Goal: Task Accomplishment & Management: Use online tool/utility

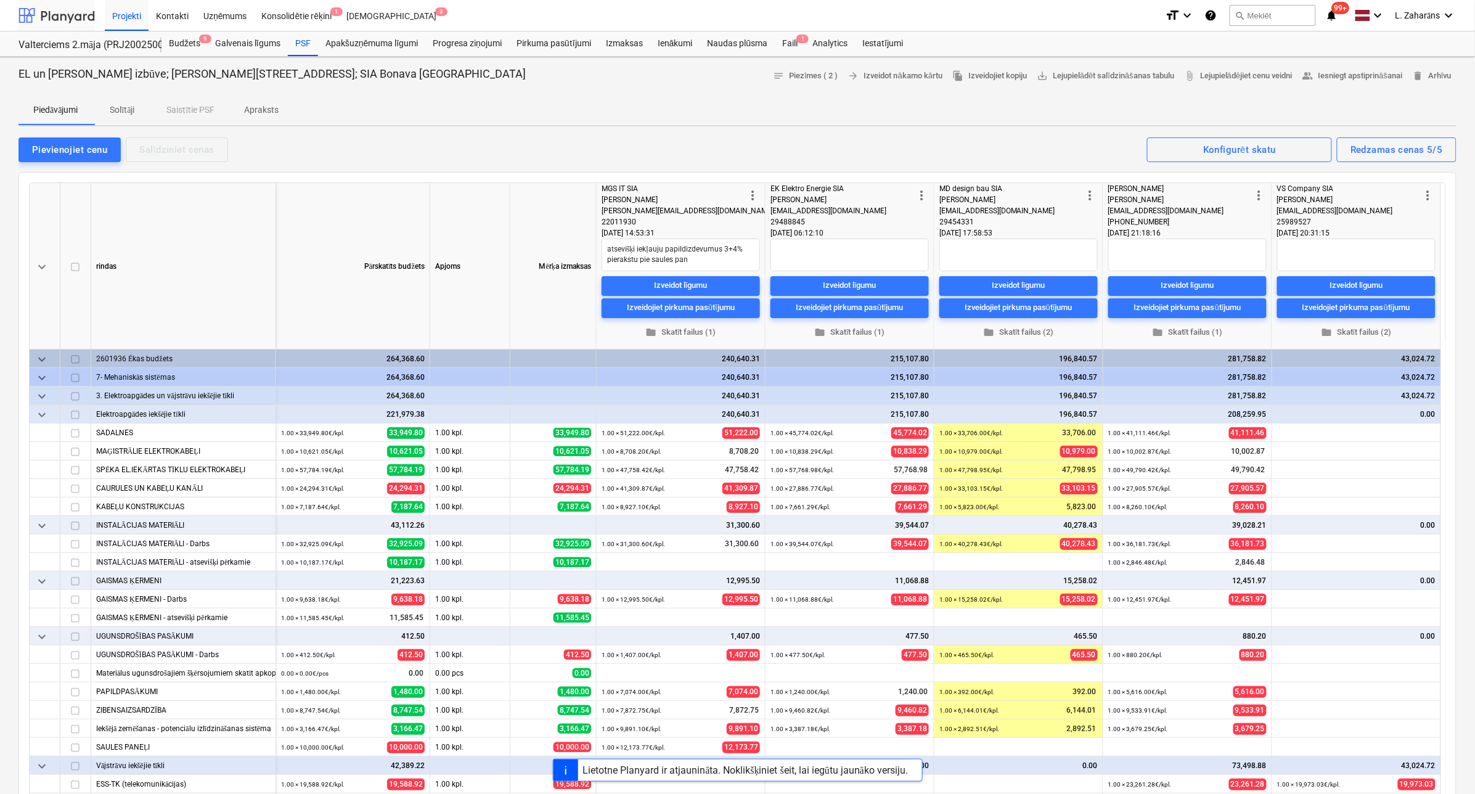
type textarea "x"
click at [76, 22] on div at bounding box center [56, 15] width 76 height 31
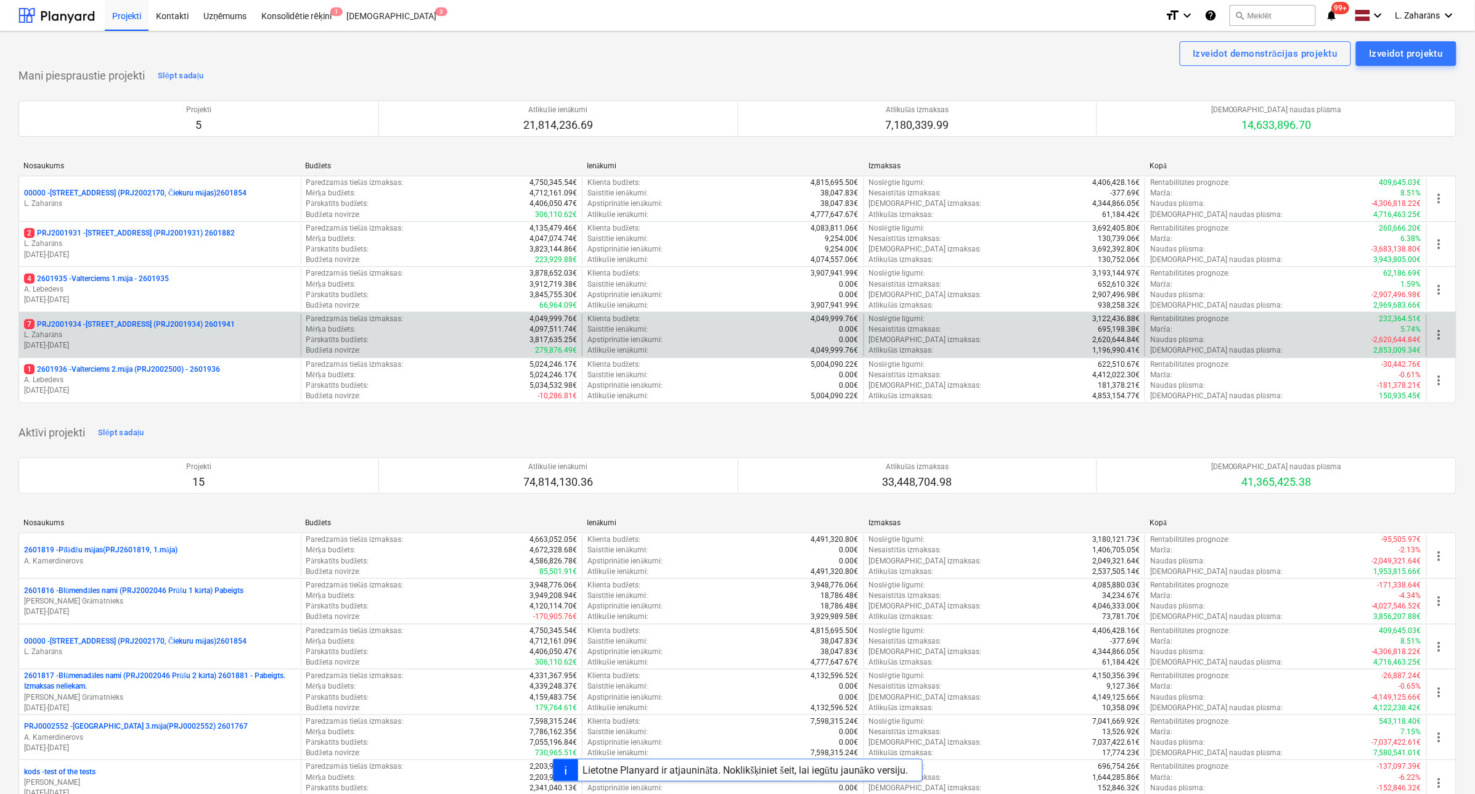
click at [106, 324] on p "7 PRJ2001934 - [STREET_ADDRESS] (PRJ2001934) 2601941" at bounding box center [129, 324] width 211 height 10
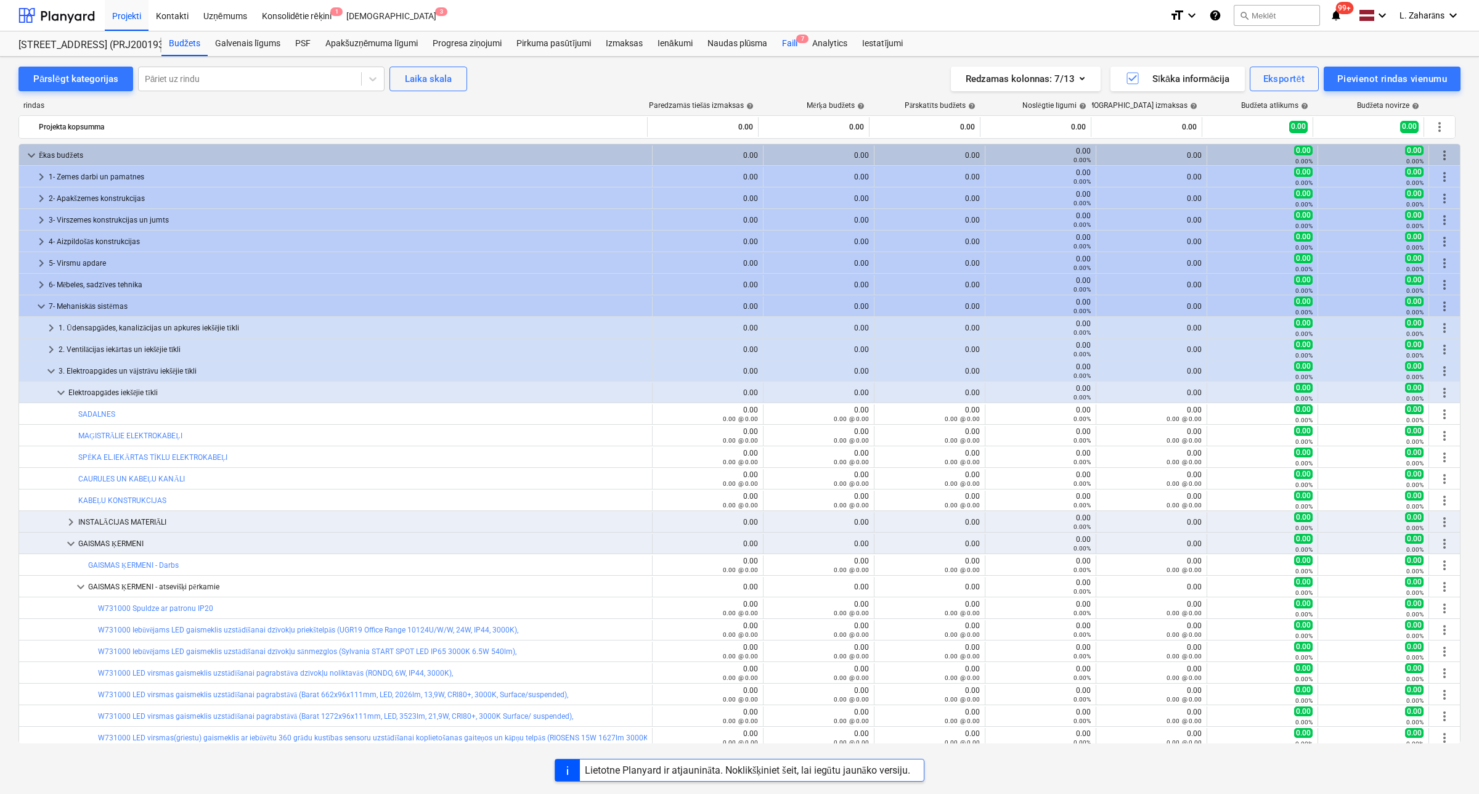
click at [788, 41] on div "Faili 7" at bounding box center [790, 43] width 30 height 25
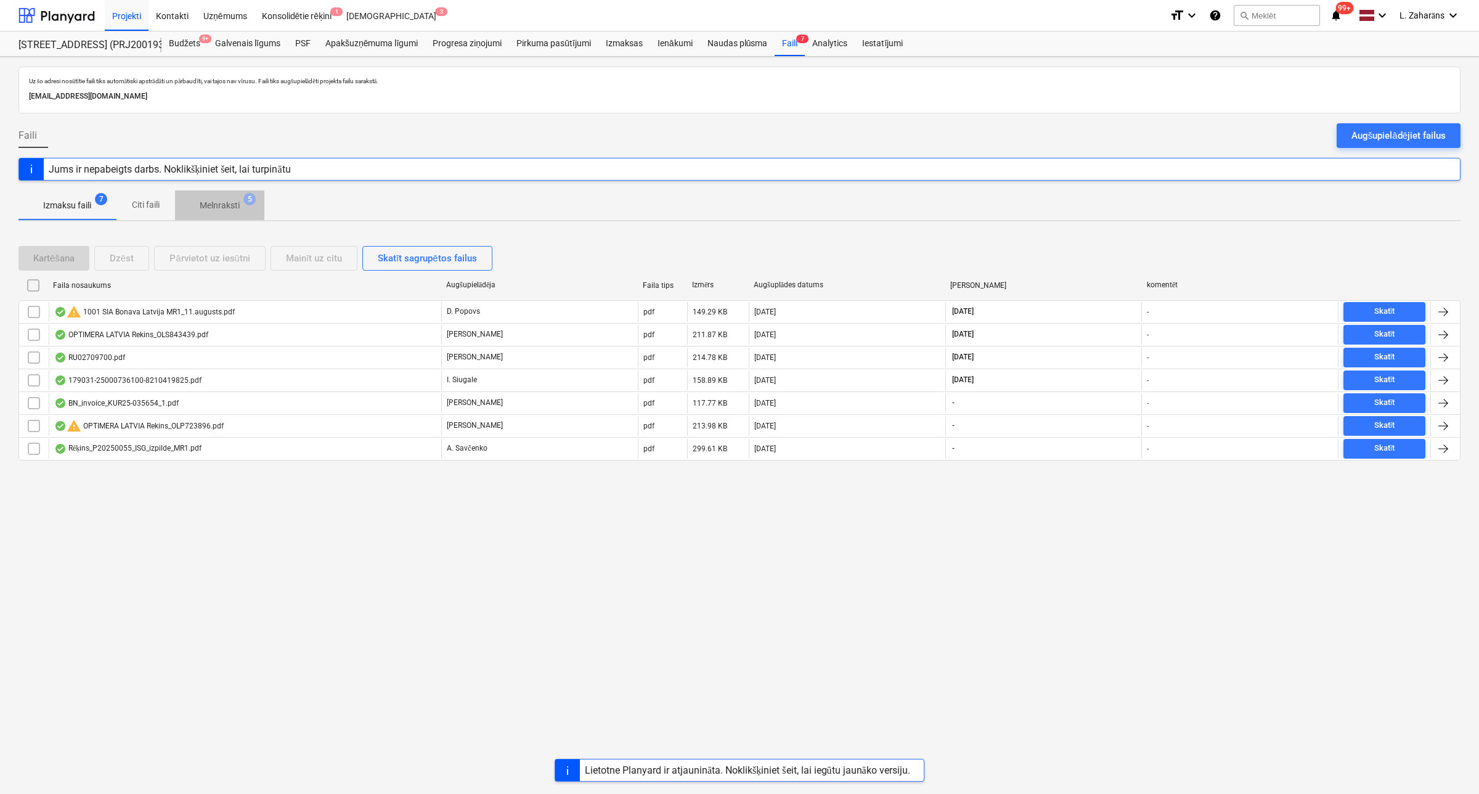
click at [205, 205] on p "Melnraksti" at bounding box center [220, 205] width 40 height 13
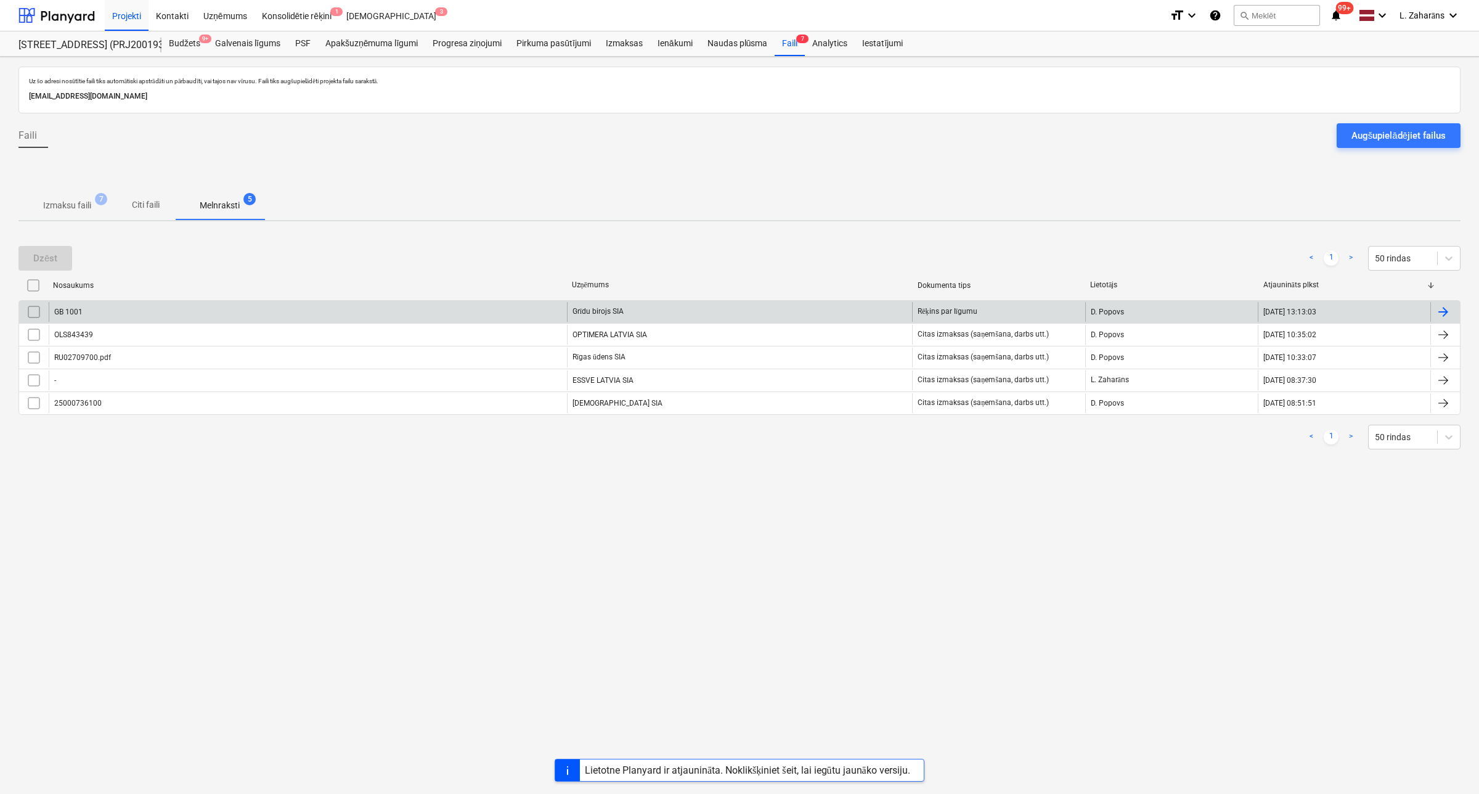
click at [168, 306] on div "GB 1001" at bounding box center [308, 312] width 518 height 20
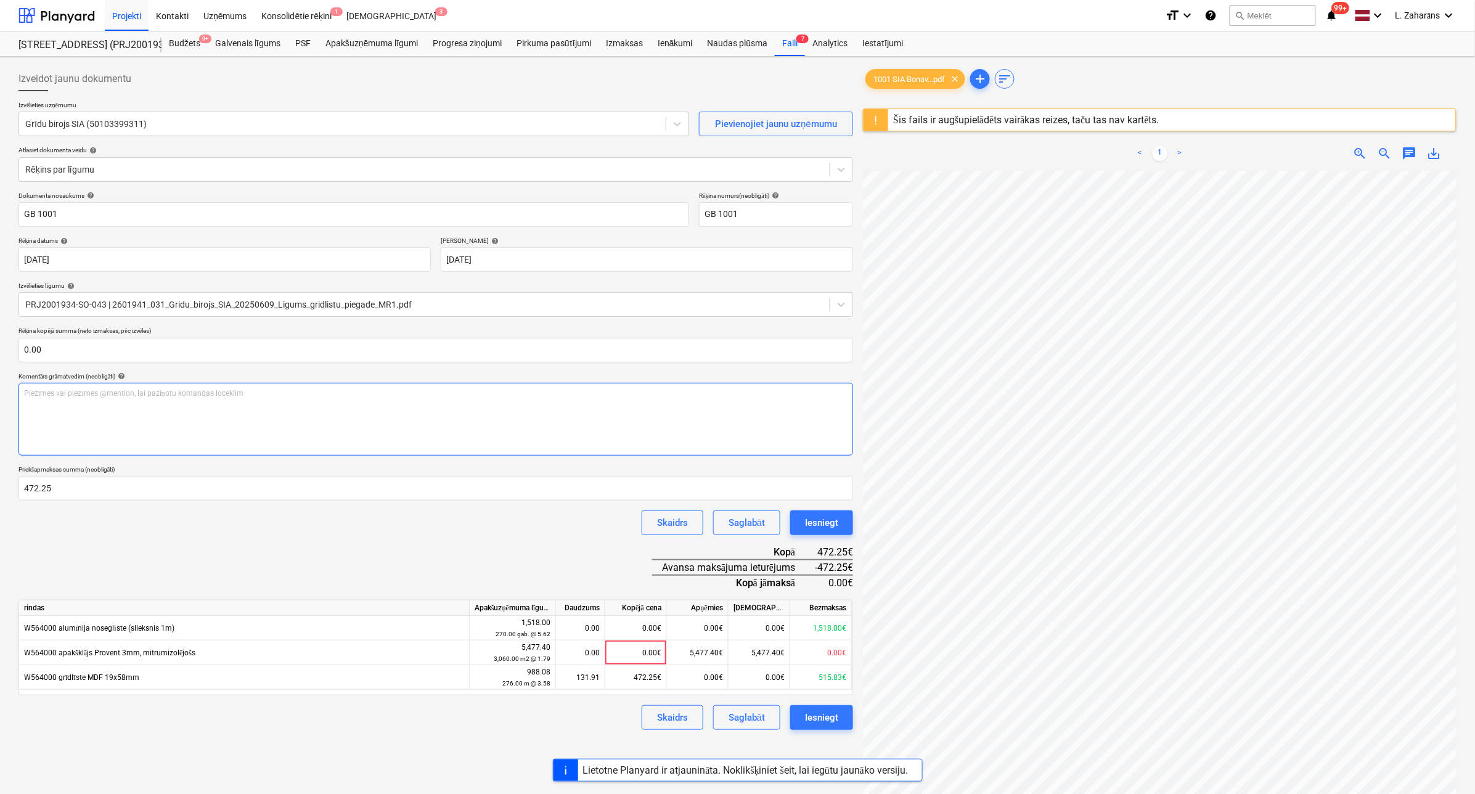
scroll to position [408, 204]
click at [60, 15] on div at bounding box center [56, 15] width 76 height 31
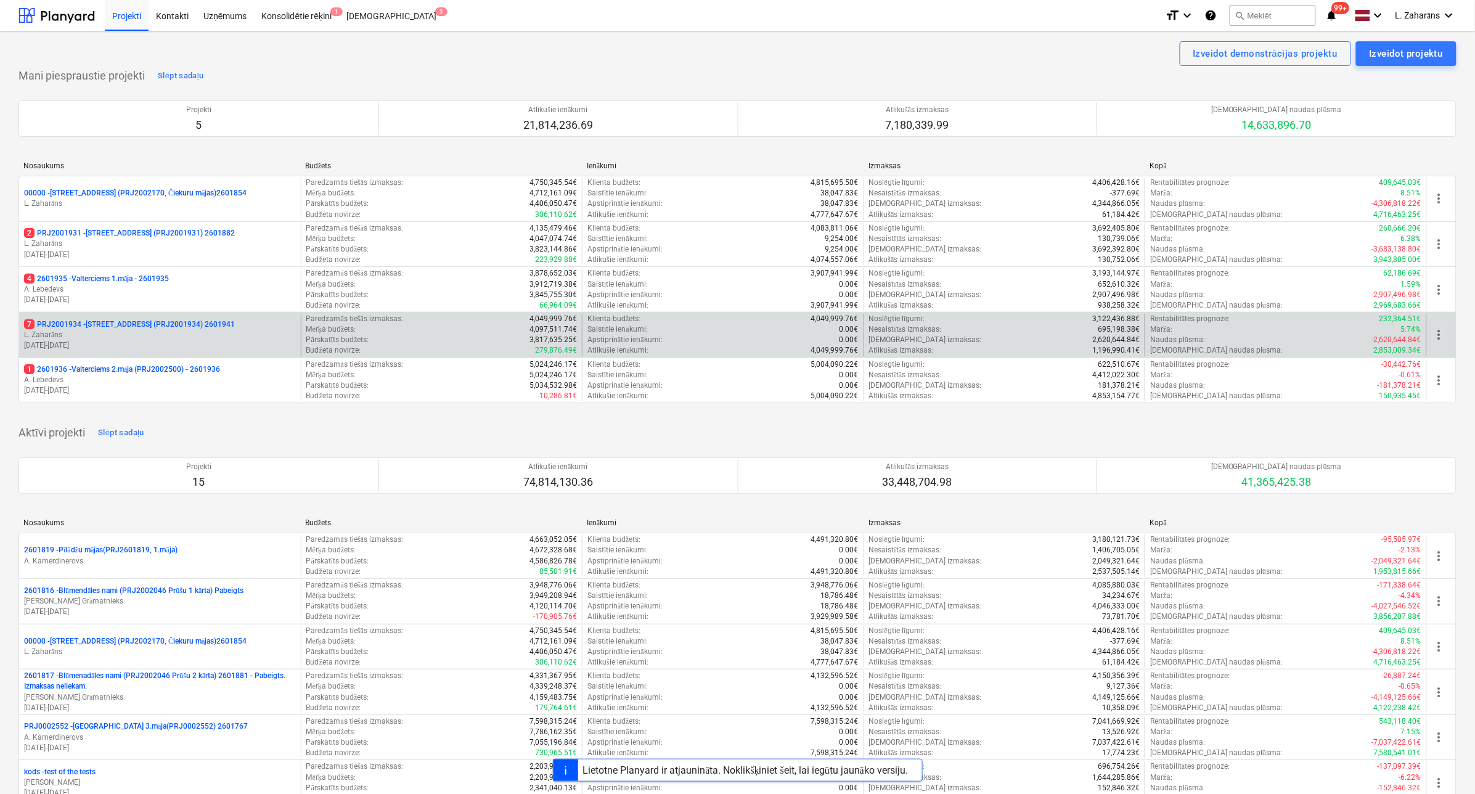
click at [122, 324] on p "7 PRJ2001934 - [STREET_ADDRESS] (PRJ2001934) 2601941" at bounding box center [129, 324] width 211 height 10
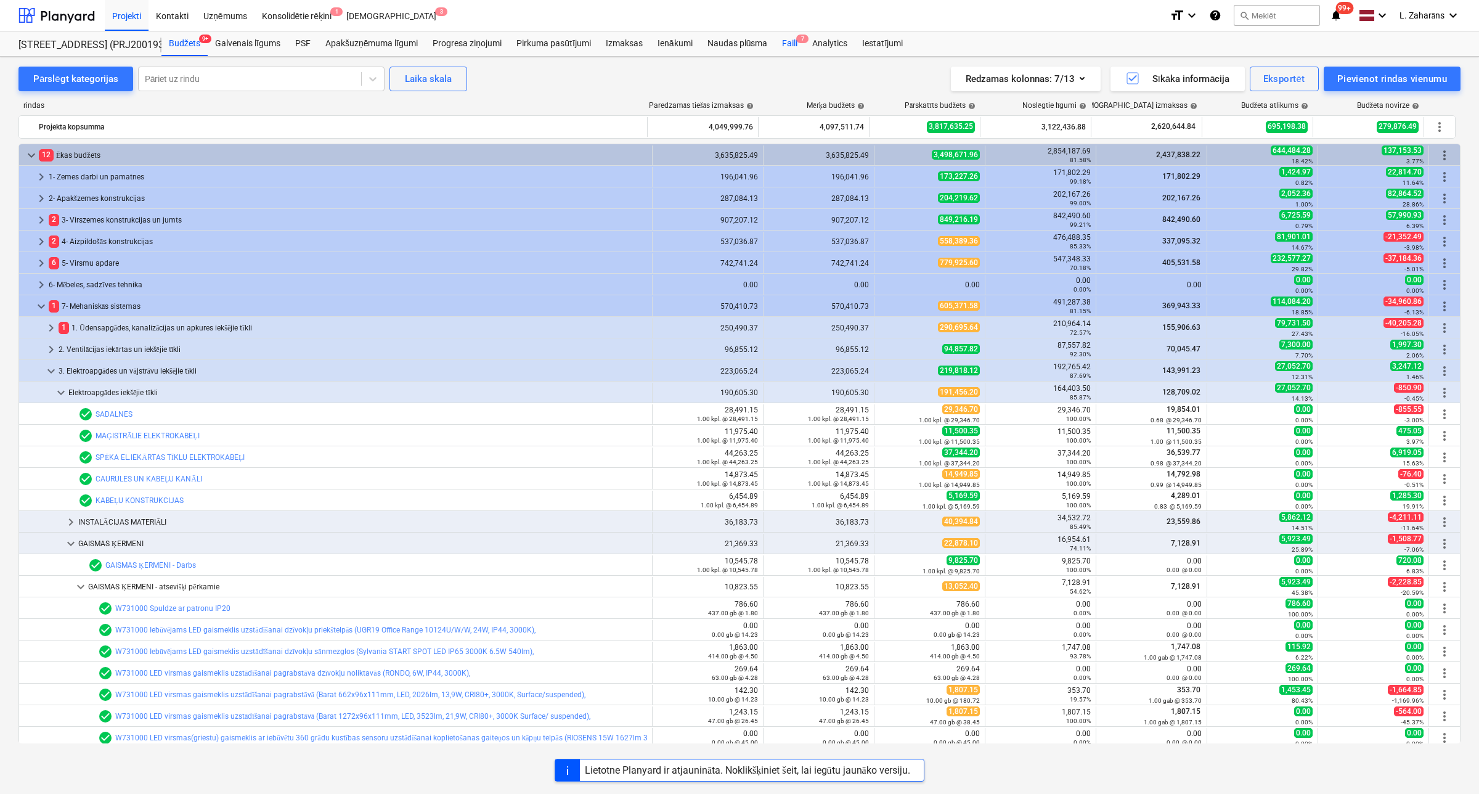
click at [793, 38] on div "Faili 7" at bounding box center [790, 43] width 30 height 25
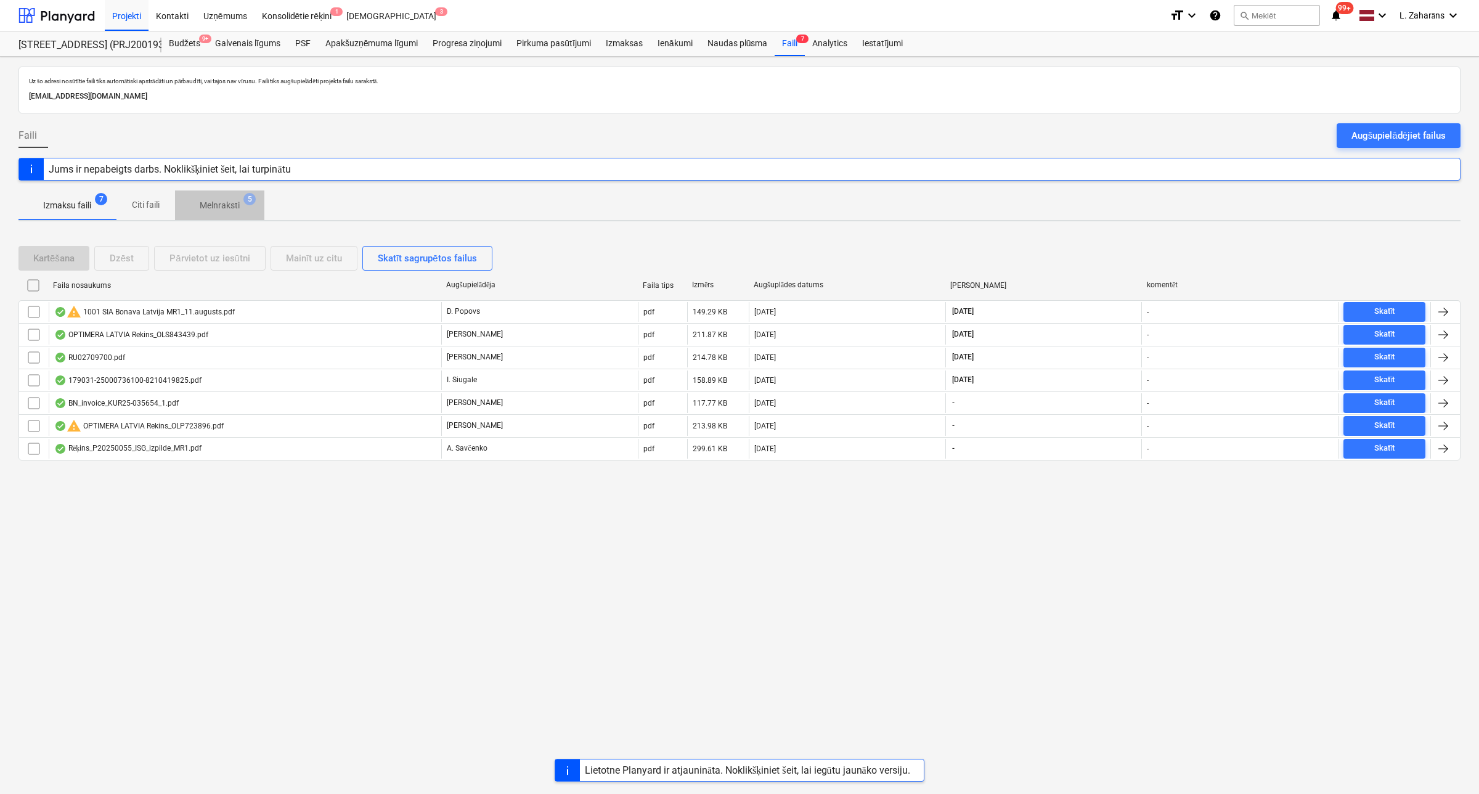
click at [228, 206] on p "Melnraksti" at bounding box center [220, 205] width 40 height 13
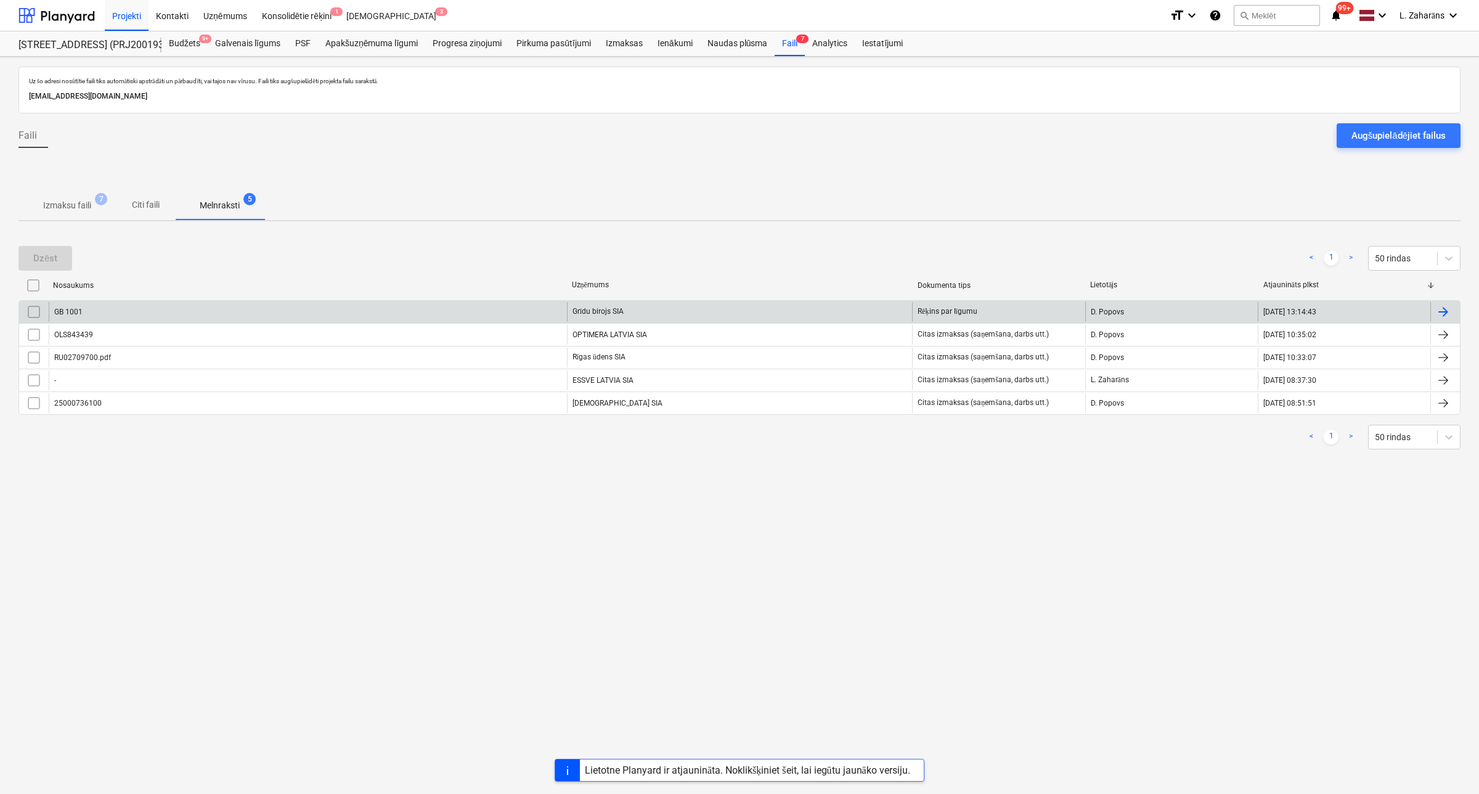
click at [119, 310] on div "GB 1001" at bounding box center [308, 312] width 518 height 20
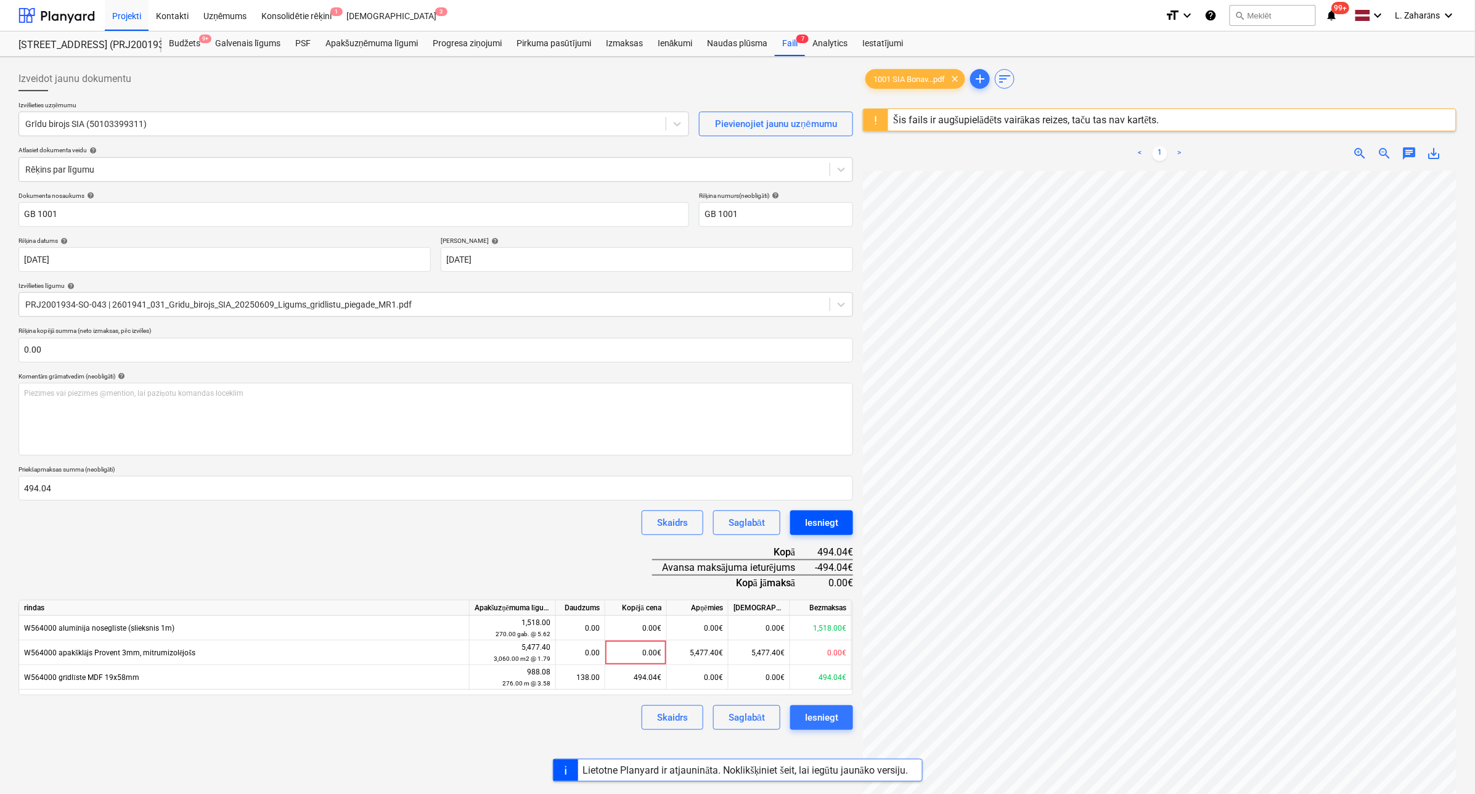
click at [812, 524] on div "Iesniegt" at bounding box center [821, 523] width 33 height 16
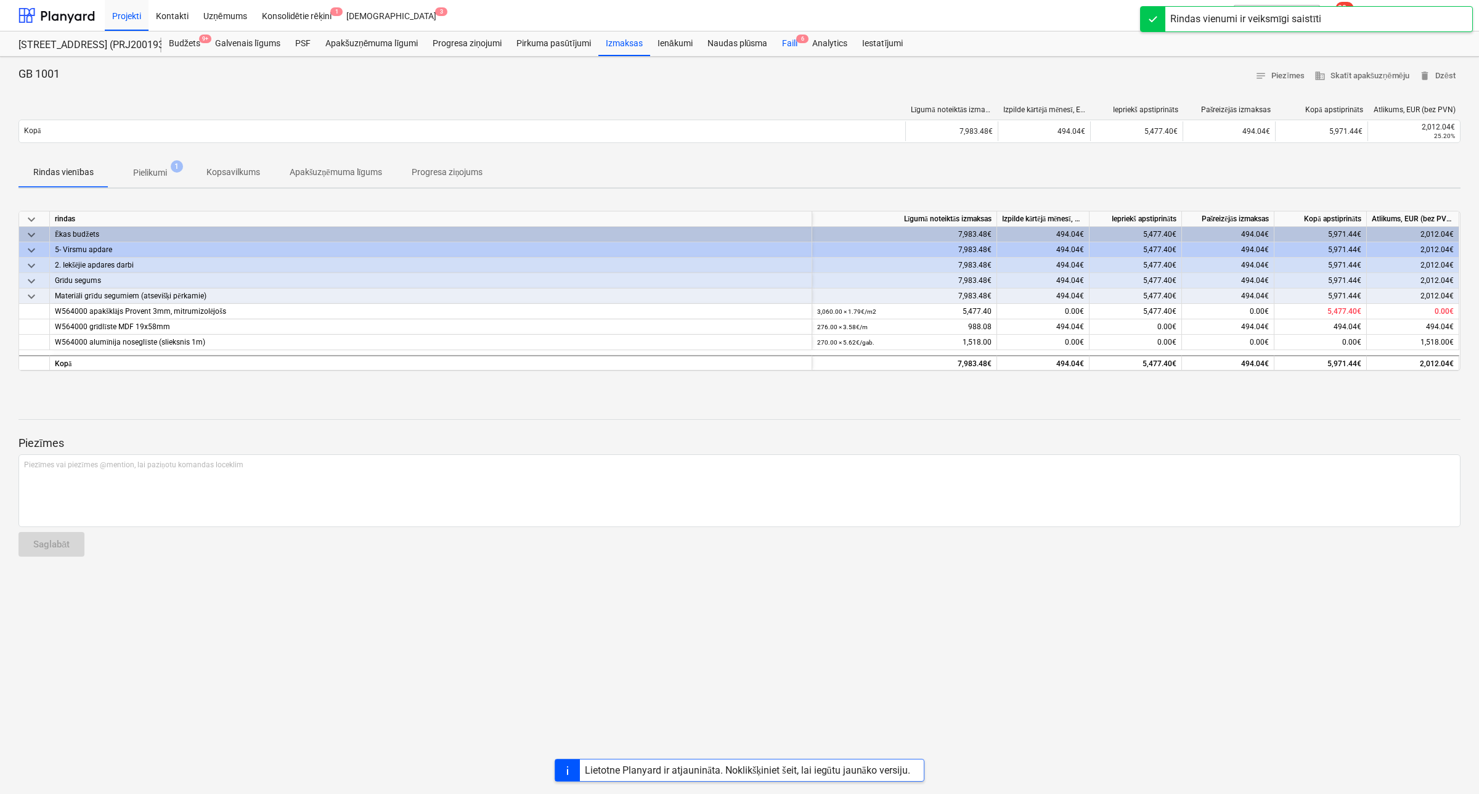
click at [787, 39] on div "Faili 6" at bounding box center [790, 43] width 30 height 25
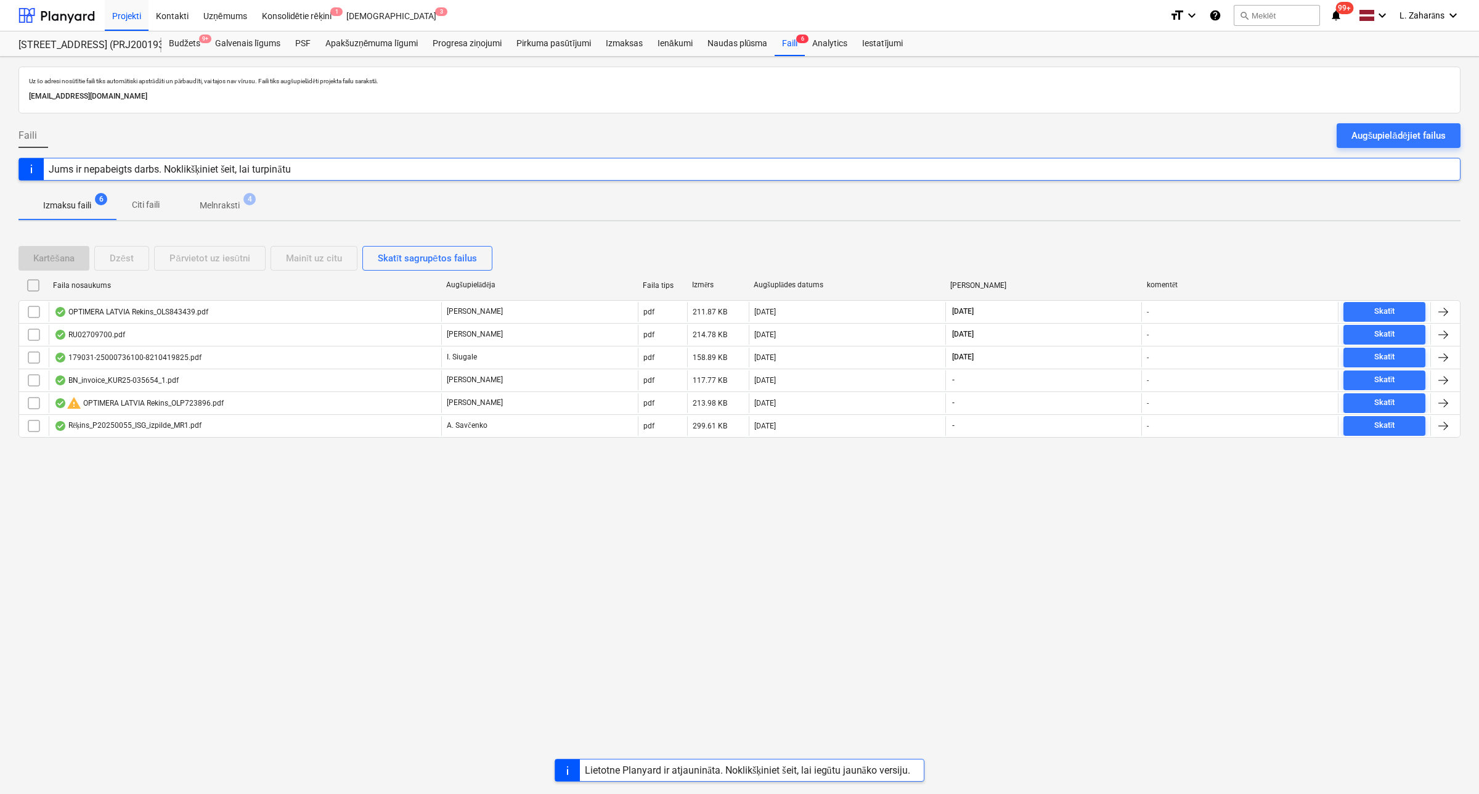
click at [219, 199] on p "Melnraksti" at bounding box center [220, 205] width 40 height 13
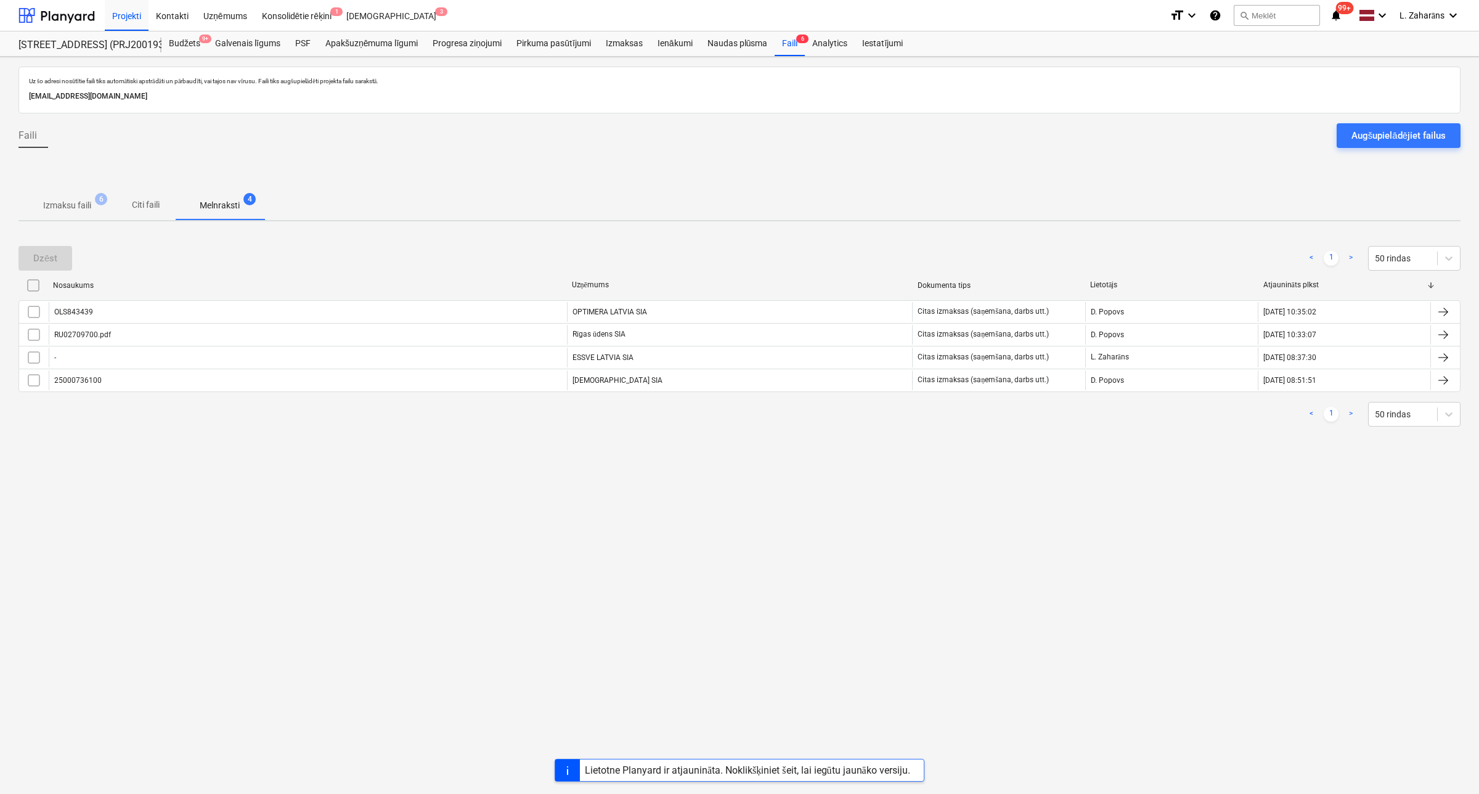
click at [51, 199] on p "Izmaksu faili" at bounding box center [67, 205] width 48 height 13
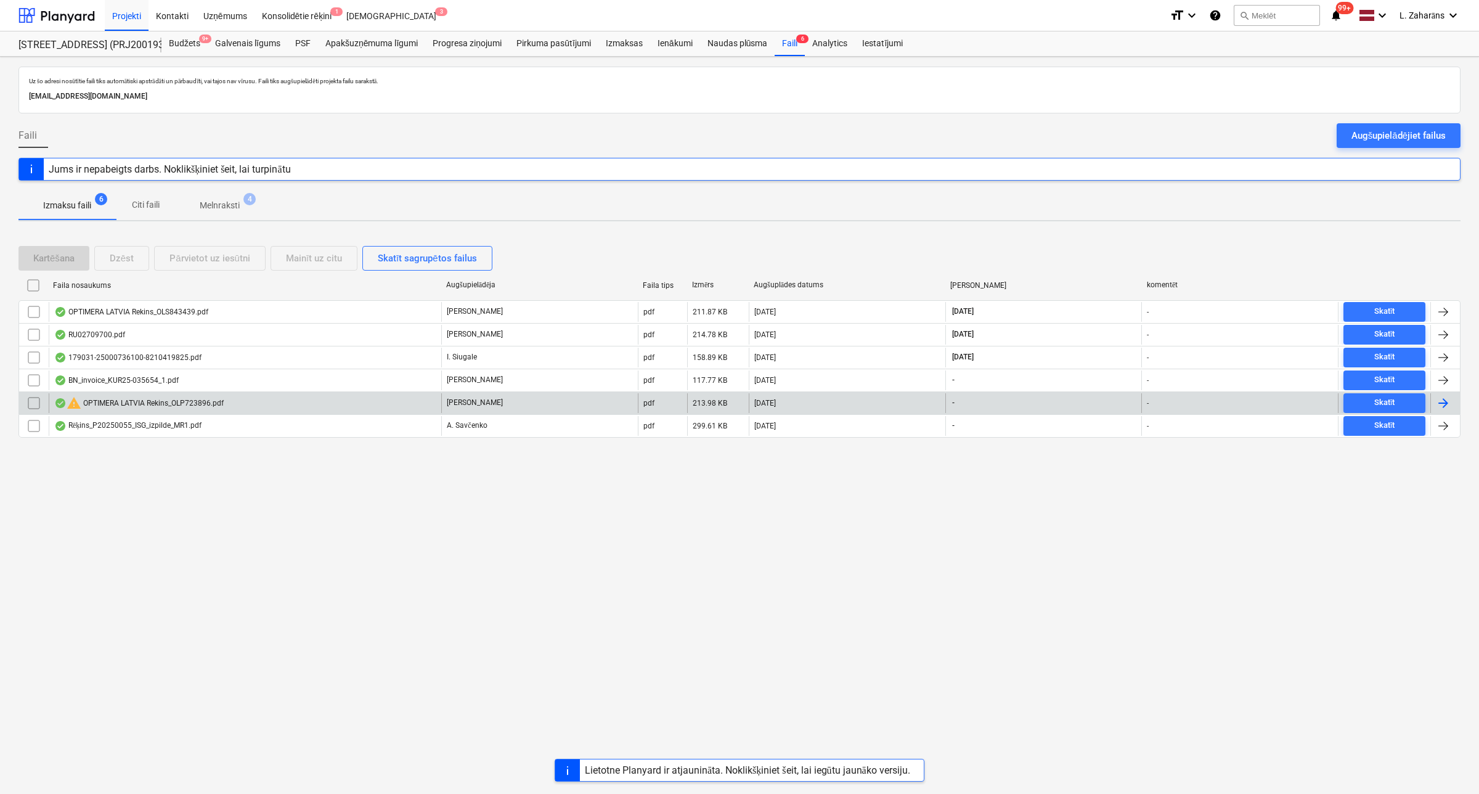
click at [127, 402] on div "warning OPTIMERA LATVIA Rekins_OLP723896.pdf" at bounding box center [139, 403] width 170 height 15
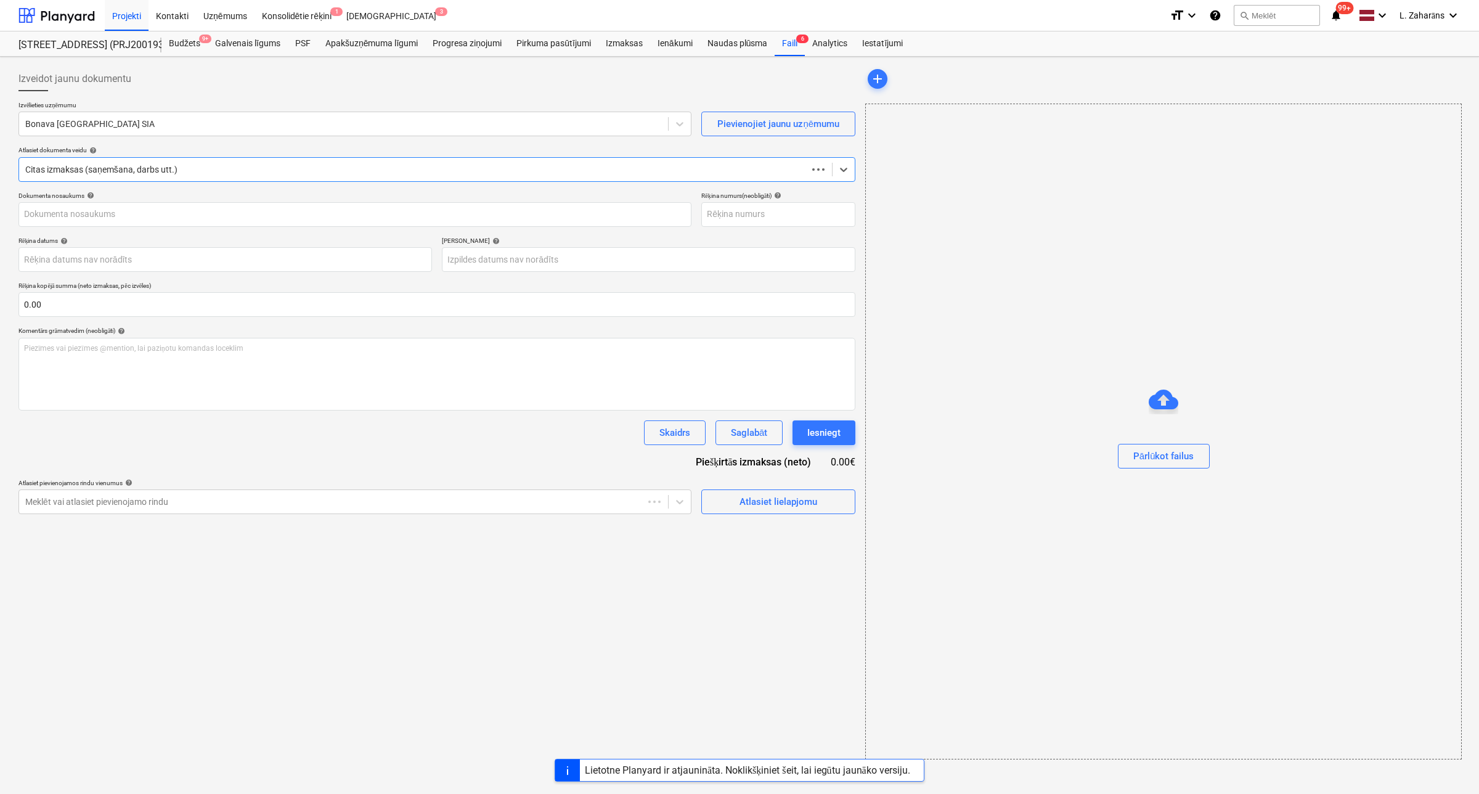
type input "OLP723896"
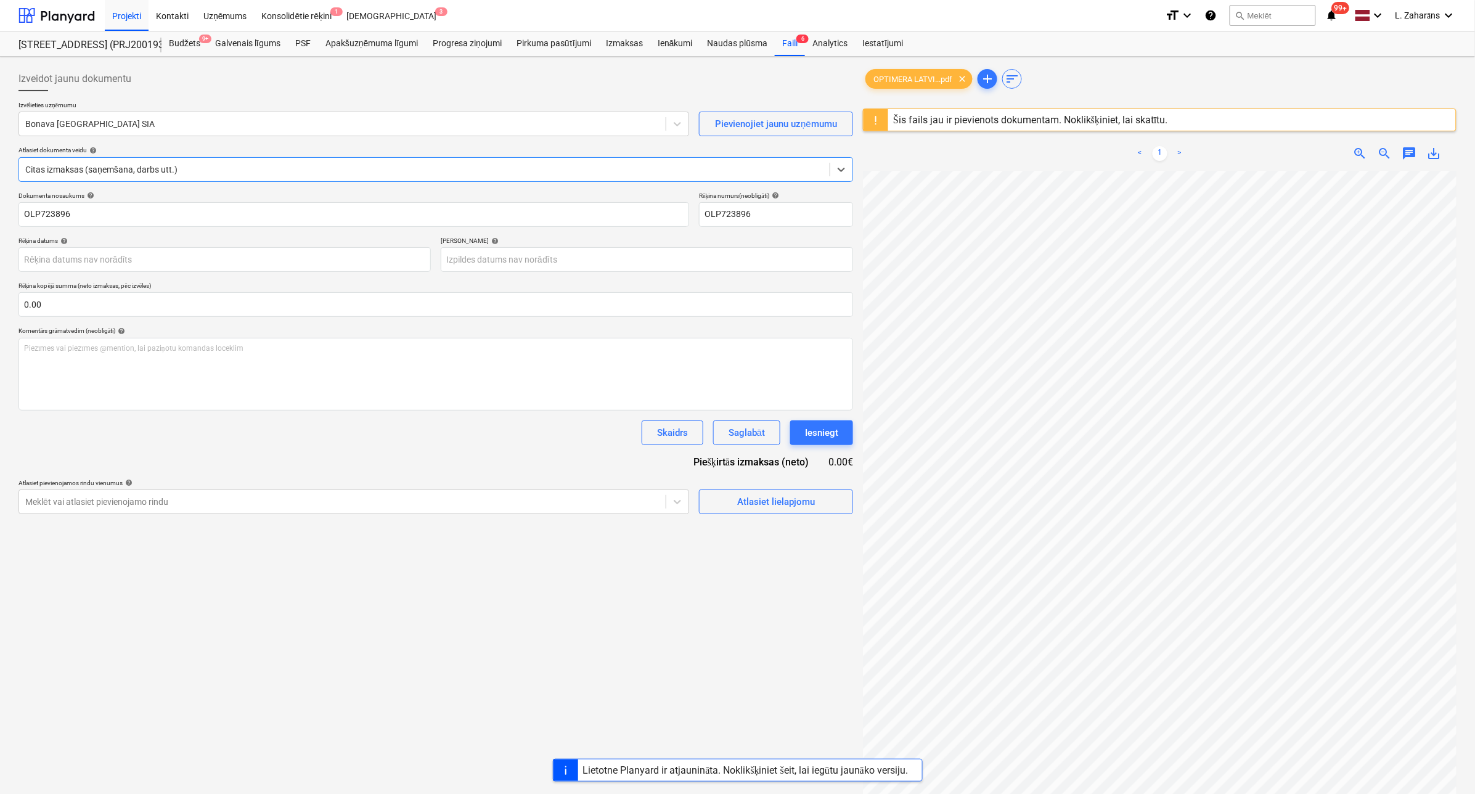
scroll to position [231, 0]
click at [993, 120] on div "Šis fails jau ir pievienots dokumentam. Noklikšķiniet, lai skatītu." at bounding box center [1030, 120] width 275 height 12
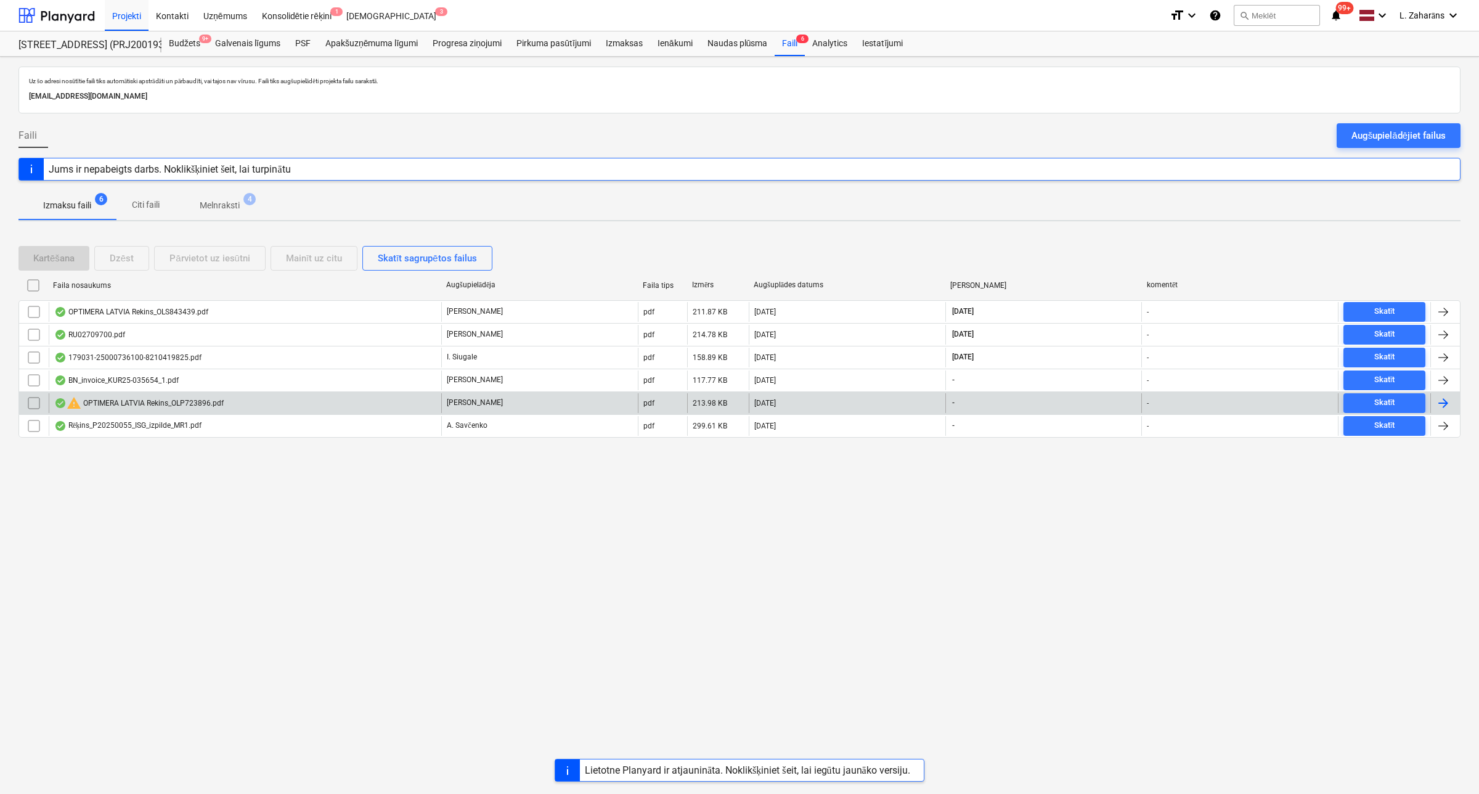
click at [35, 402] on input "checkbox" at bounding box center [34, 403] width 20 height 20
click at [118, 256] on div "Dzēst" at bounding box center [122, 258] width 24 height 16
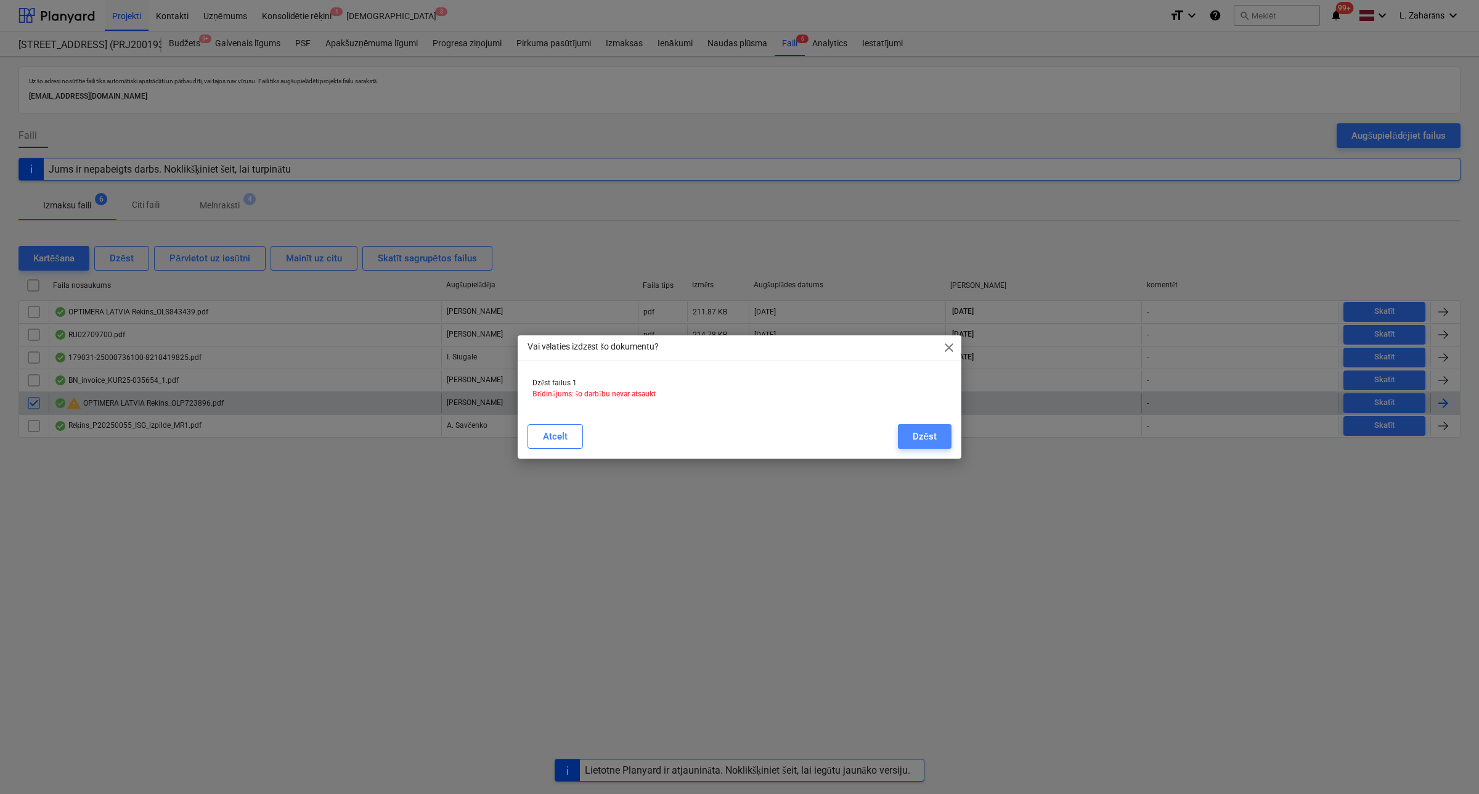
drag, startPoint x: 920, startPoint y: 438, endPoint x: 888, endPoint y: 439, distance: 32.7
click at [920, 436] on div "Dzēst" at bounding box center [925, 436] width 24 height 16
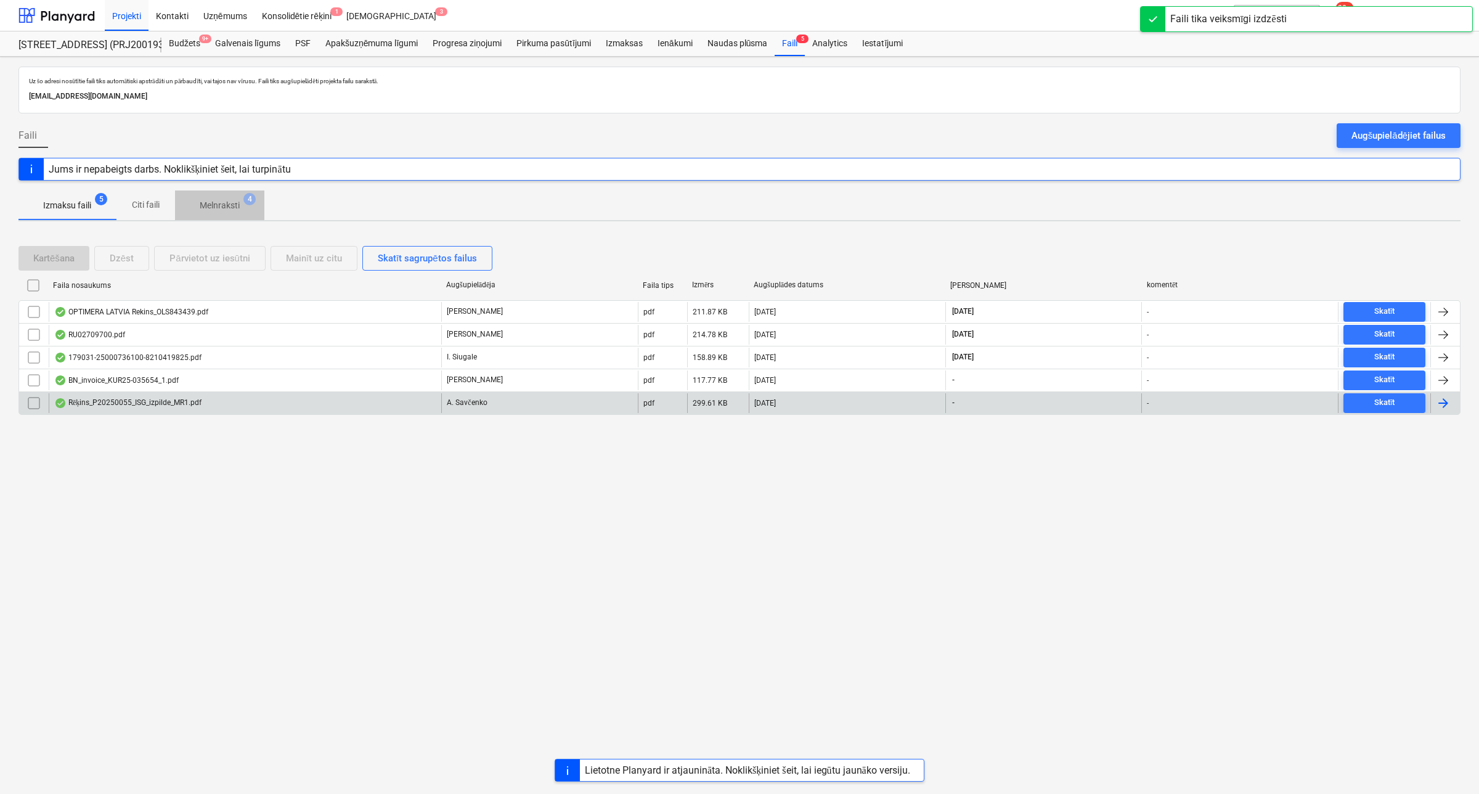
click at [217, 203] on p "Melnraksti" at bounding box center [220, 205] width 40 height 13
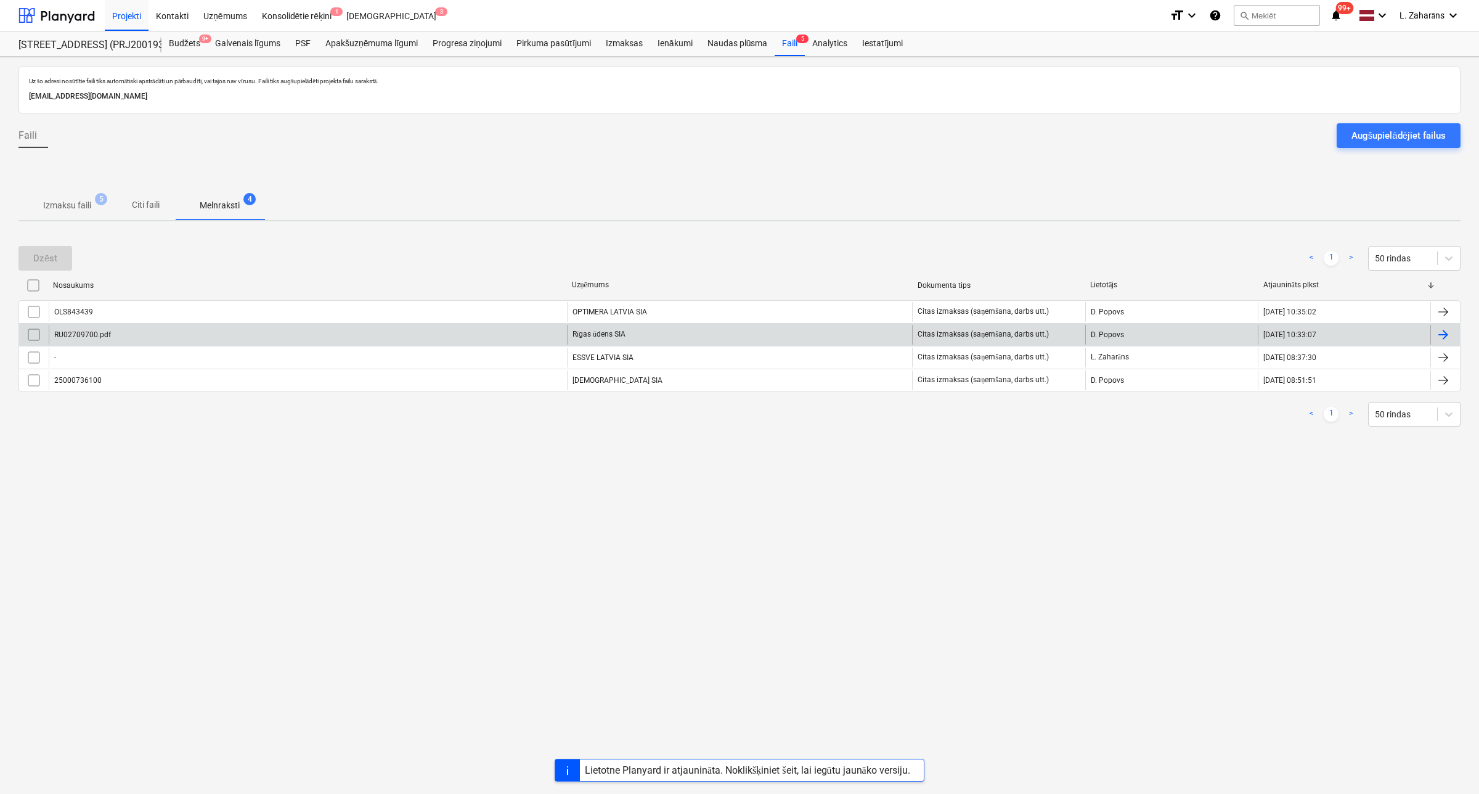
click at [232, 333] on div "RU02709700.pdf" at bounding box center [308, 335] width 518 height 20
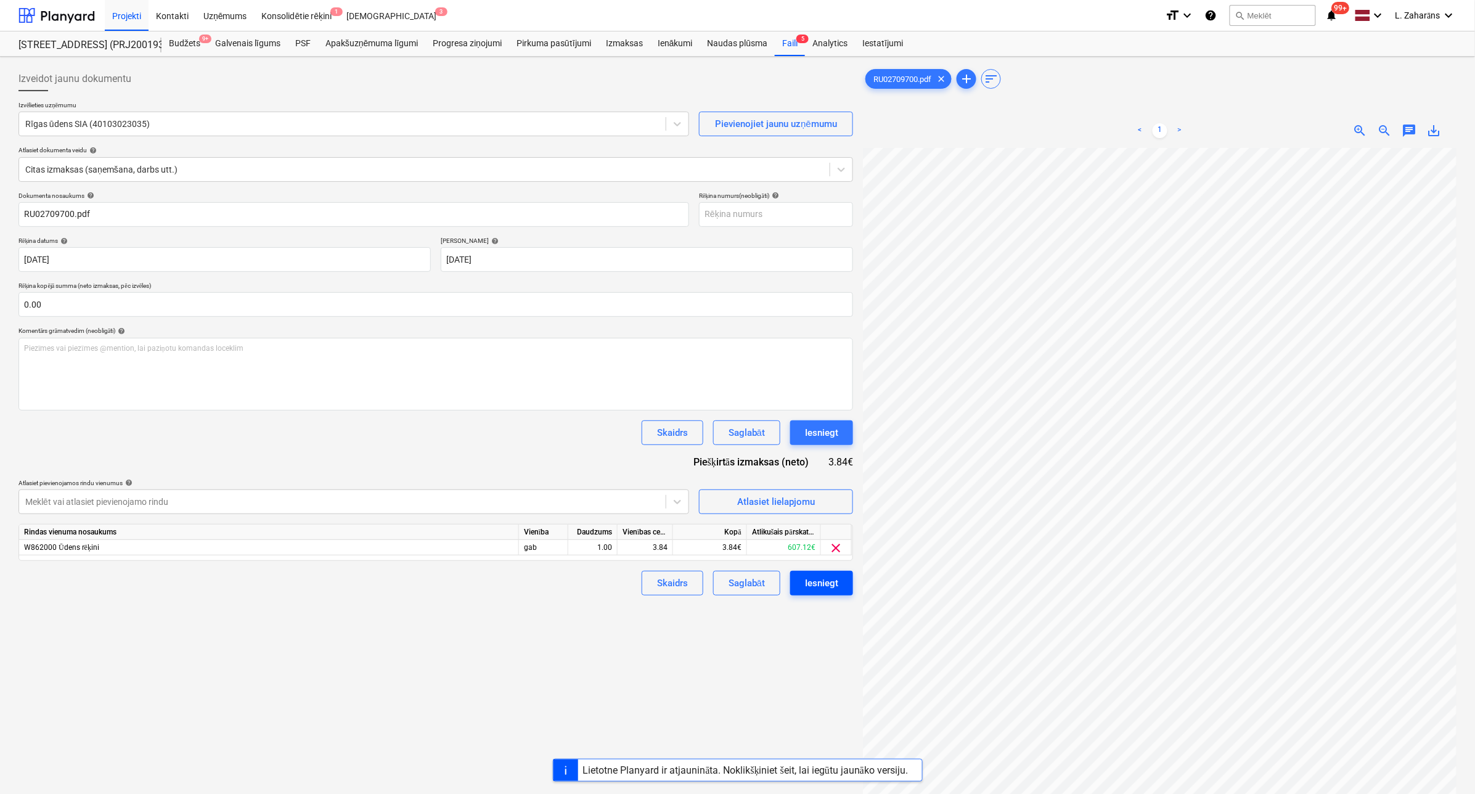
click at [802, 581] on button "Iesniegt" at bounding box center [821, 583] width 63 height 25
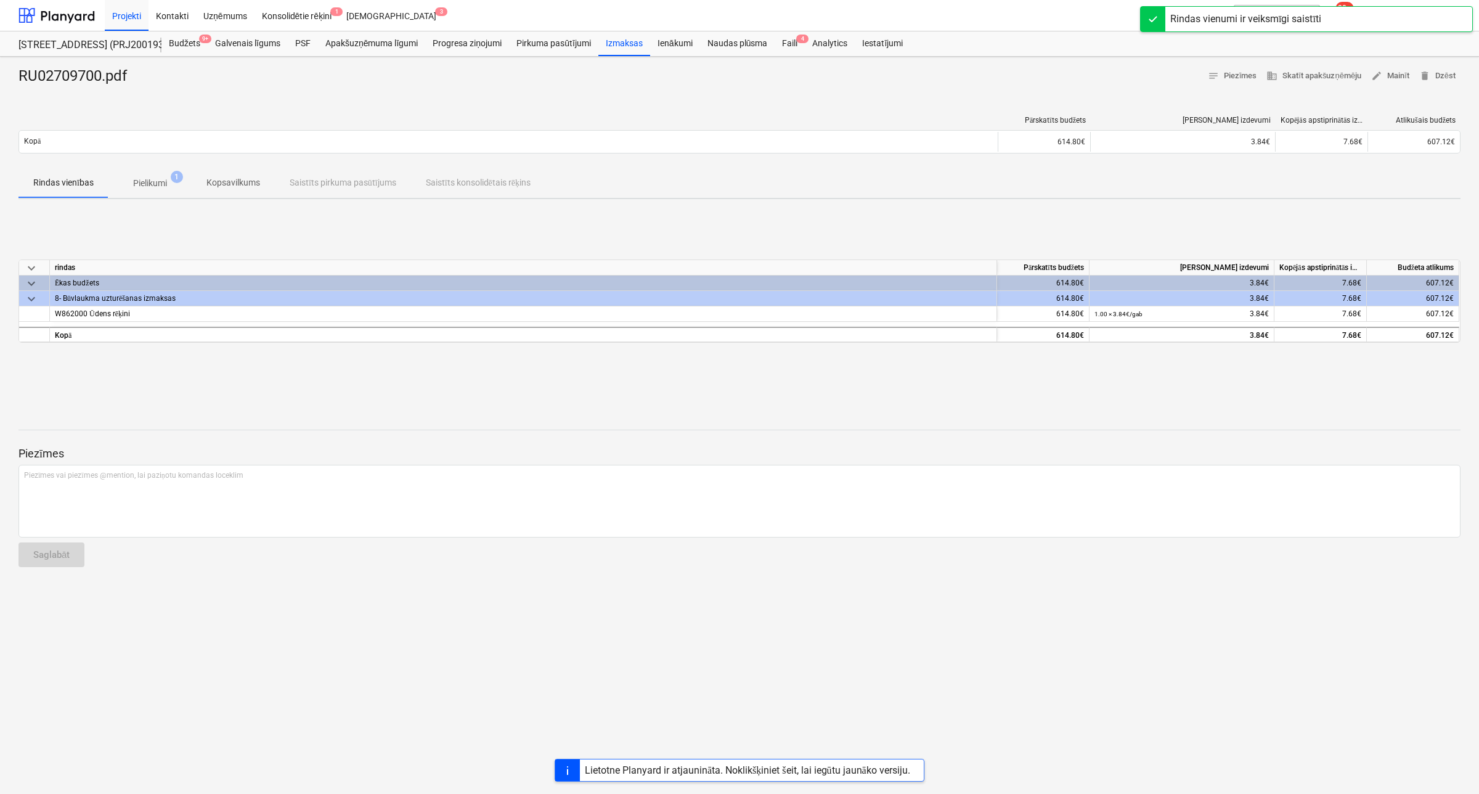
click at [785, 41] on div "Faili 4" at bounding box center [790, 43] width 30 height 25
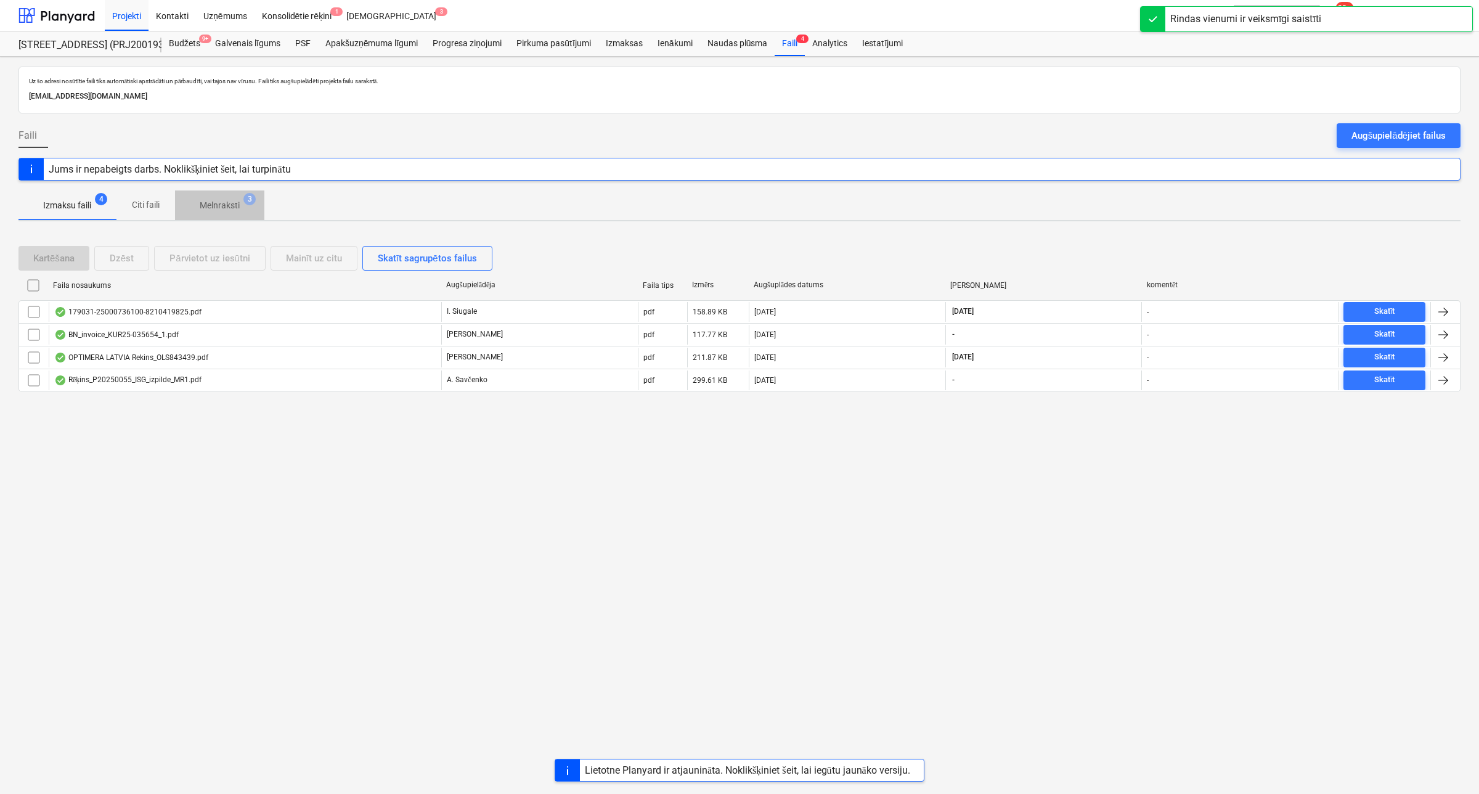
click at [223, 198] on span "Melnraksti 3" at bounding box center [219, 205] width 89 height 22
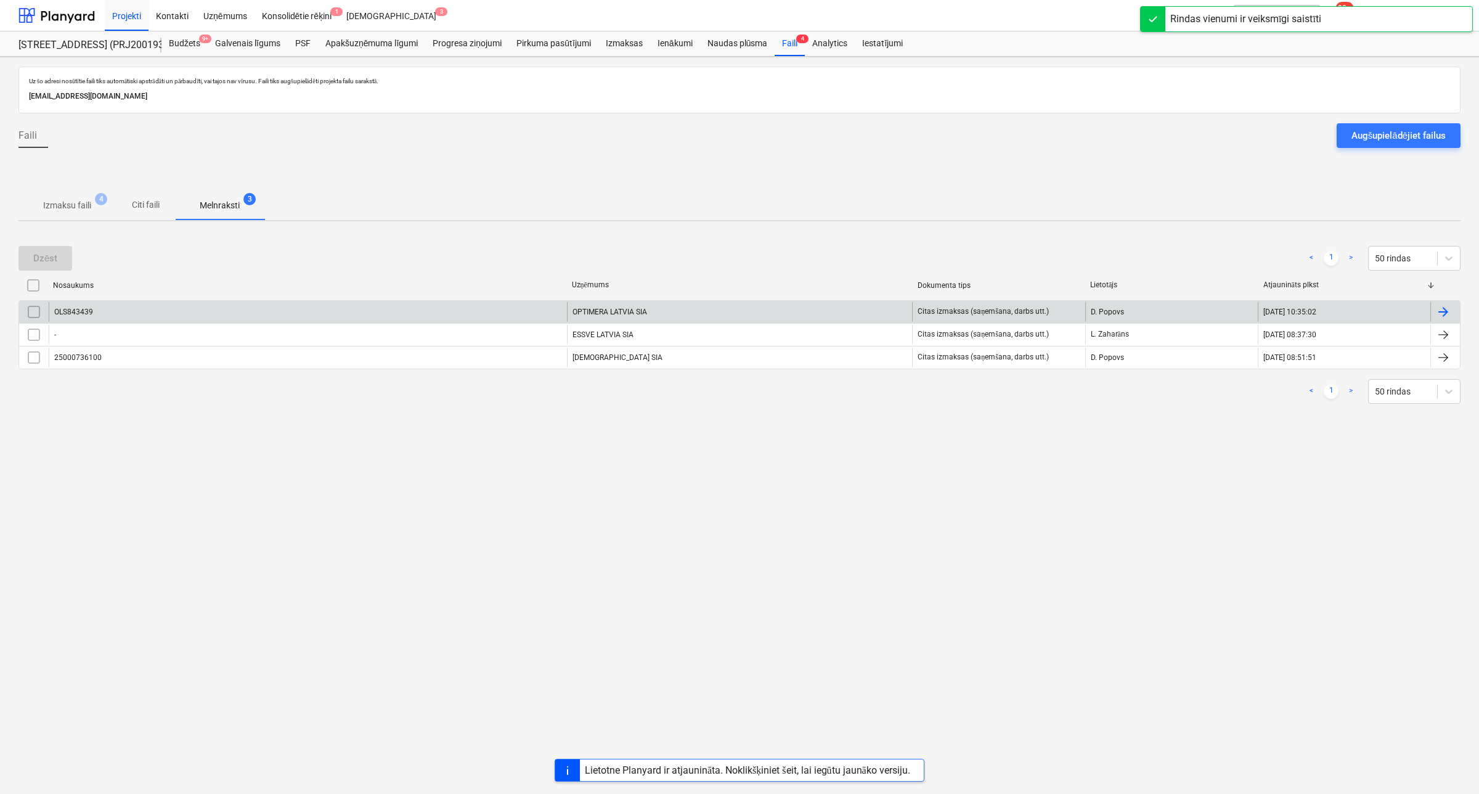
click at [142, 310] on div "OLS843439" at bounding box center [308, 312] width 518 height 20
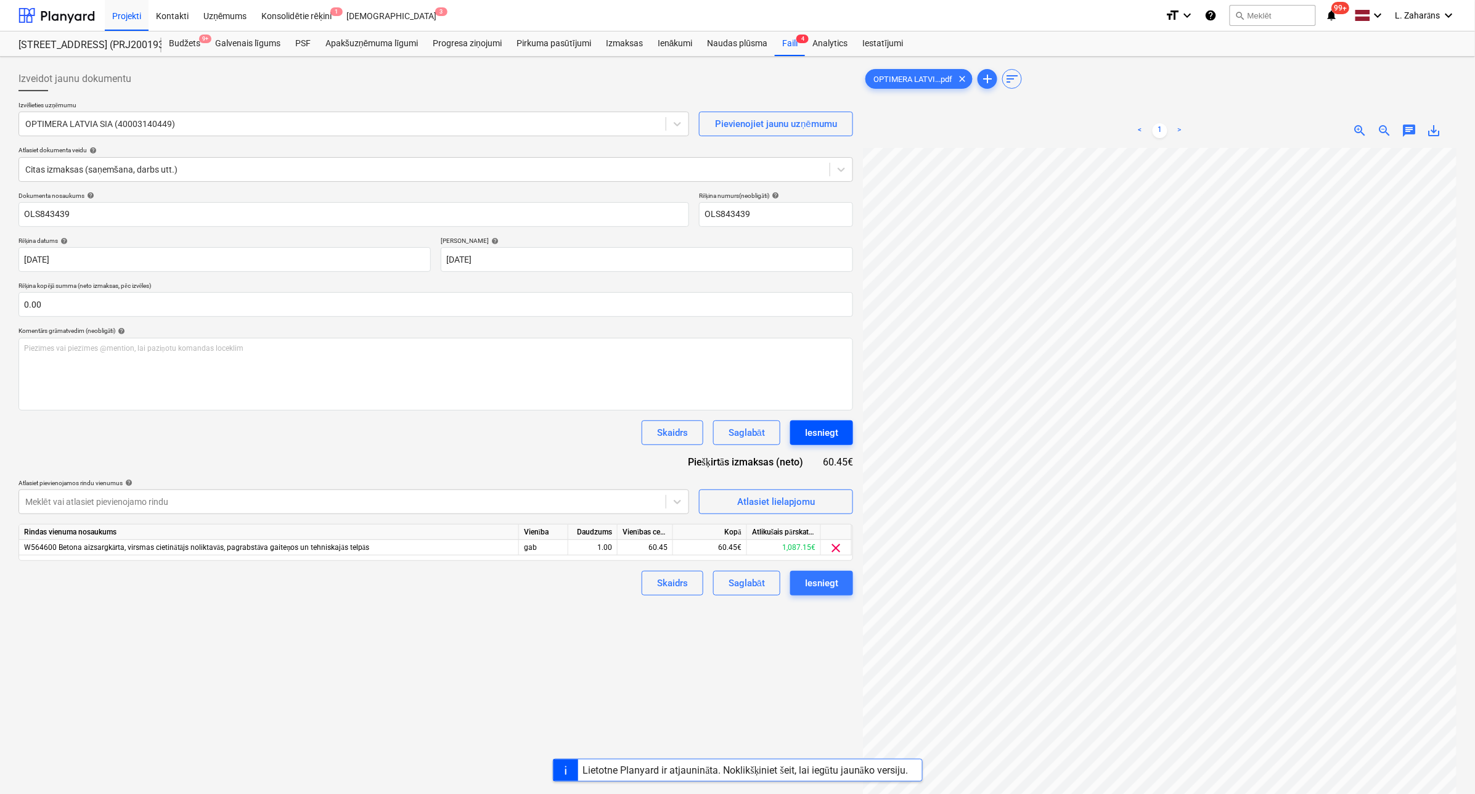
click at [802, 430] on button "Iesniegt" at bounding box center [821, 432] width 63 height 25
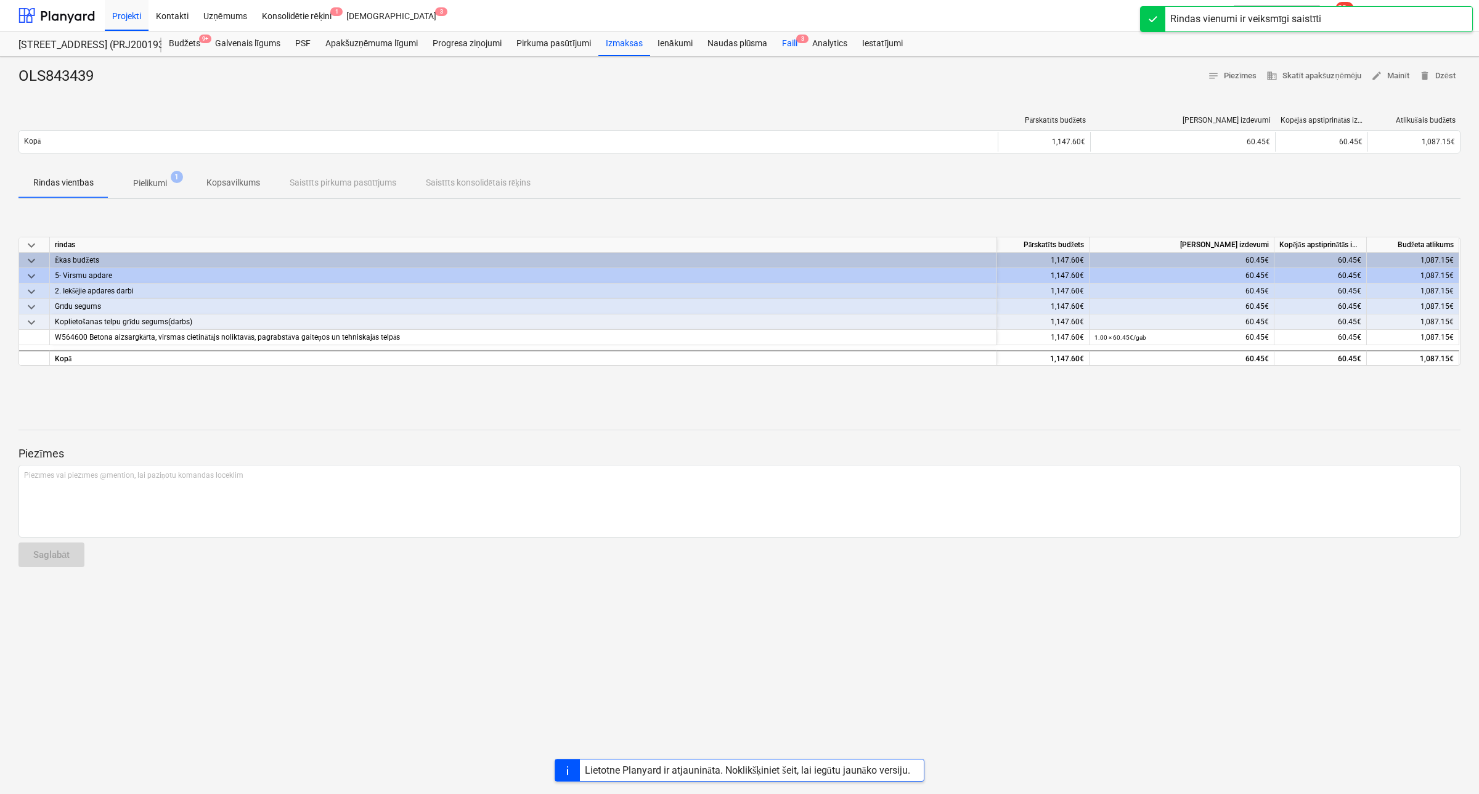
click at [784, 44] on div "Faili 3" at bounding box center [790, 43] width 30 height 25
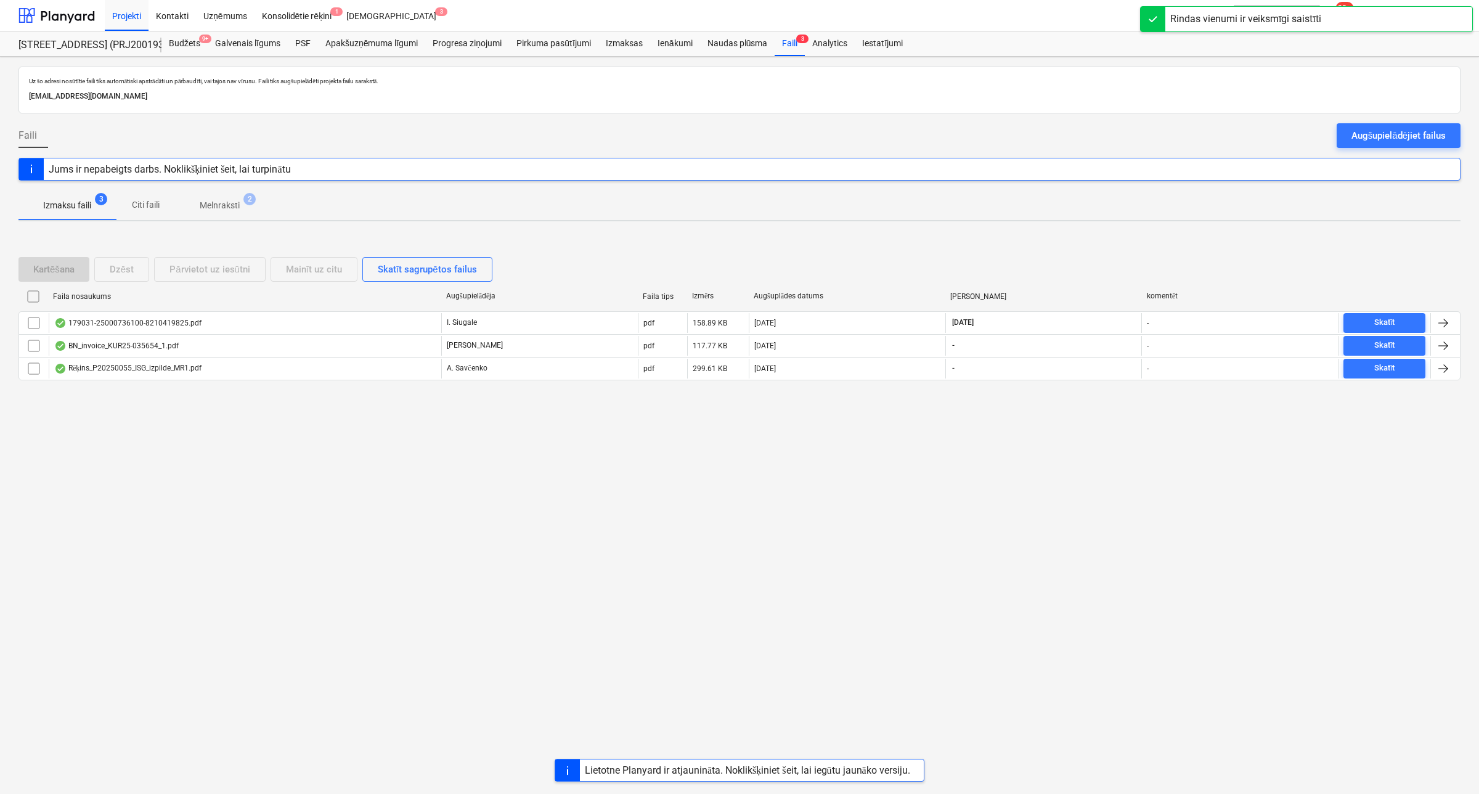
click at [226, 208] on p "Melnraksti" at bounding box center [220, 205] width 40 height 13
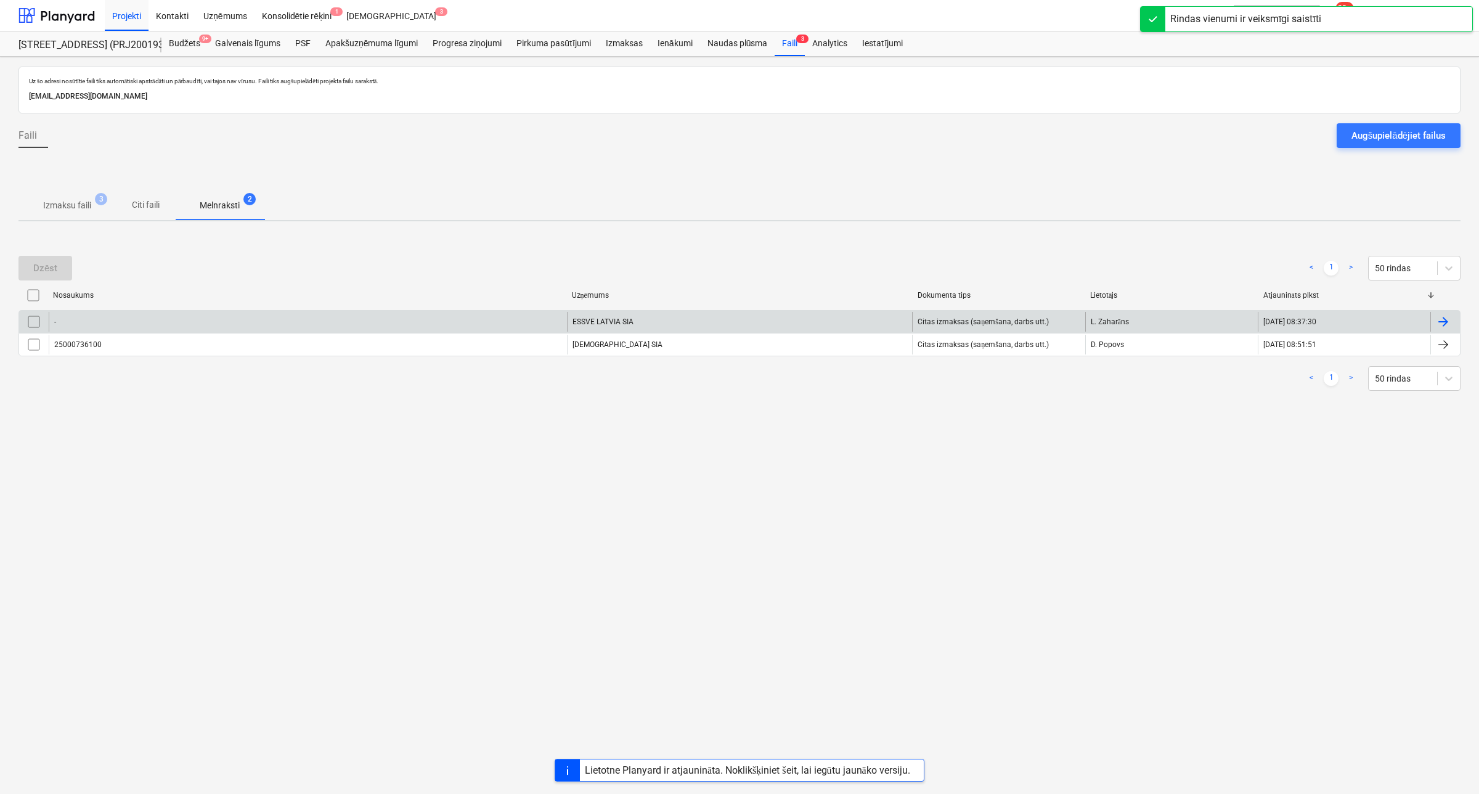
click at [167, 319] on div "-" at bounding box center [308, 322] width 518 height 20
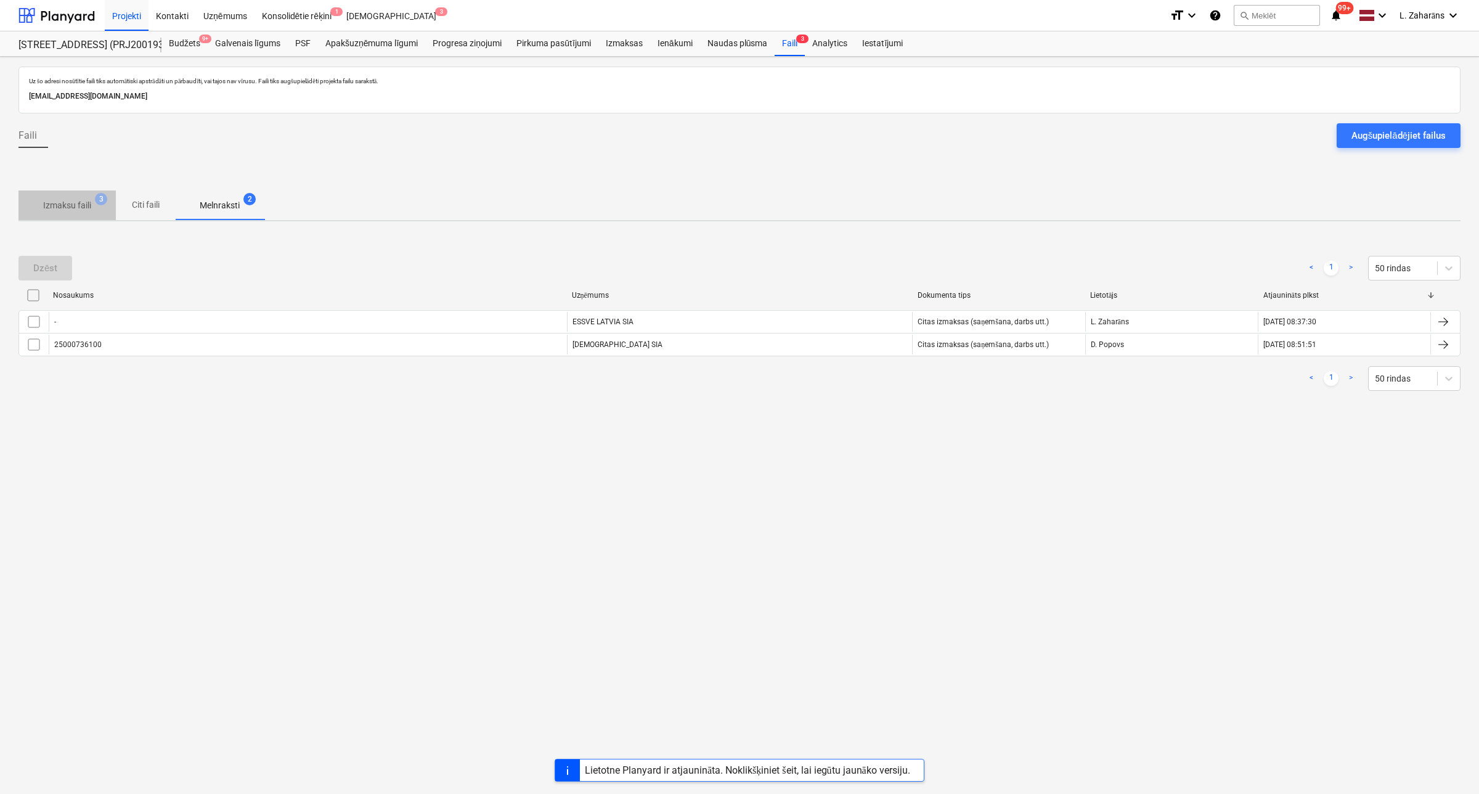
click at [69, 194] on span "Izmaksu faili 3" at bounding box center [66, 205] width 97 height 22
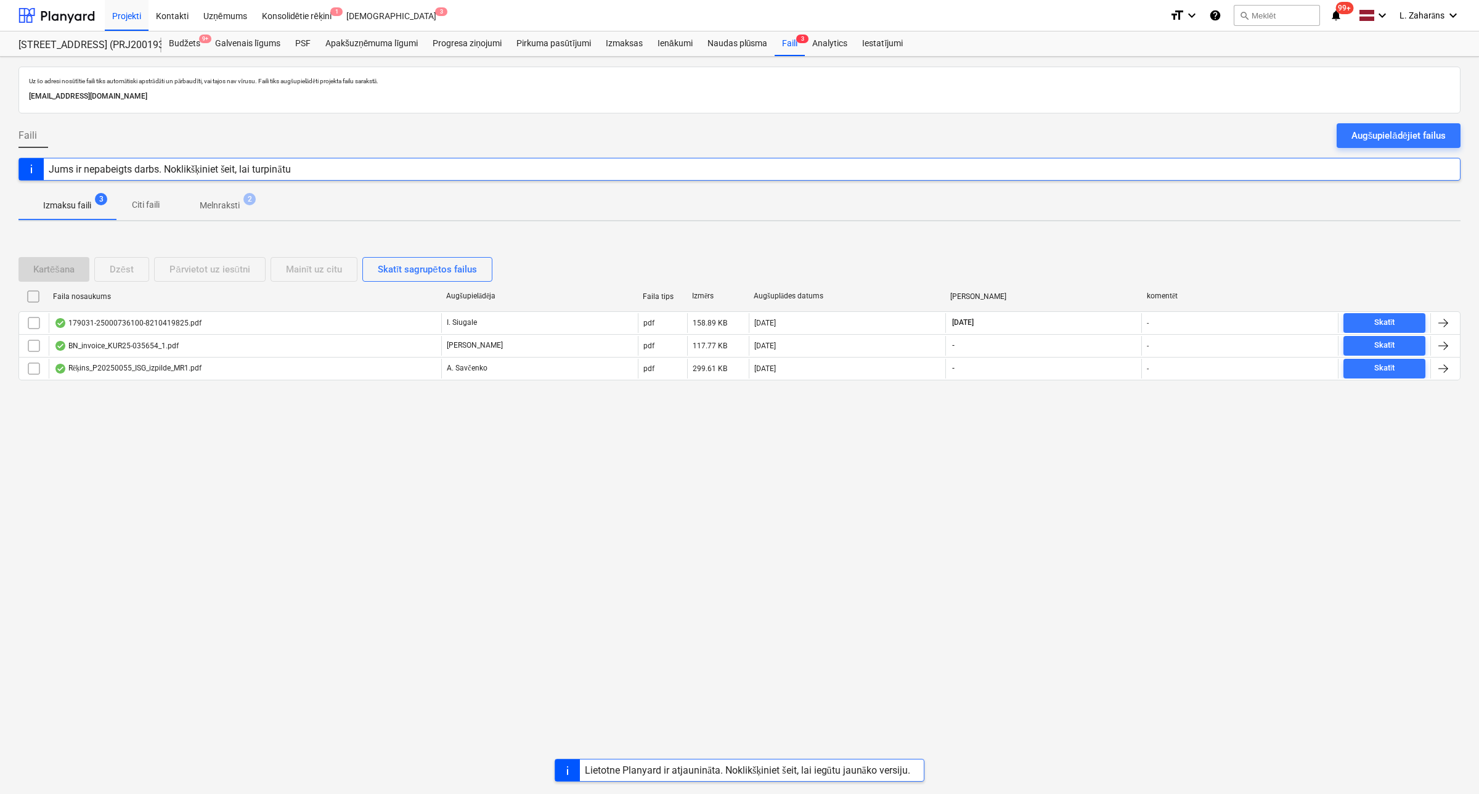
click at [217, 204] on p "Melnraksti" at bounding box center [220, 205] width 40 height 13
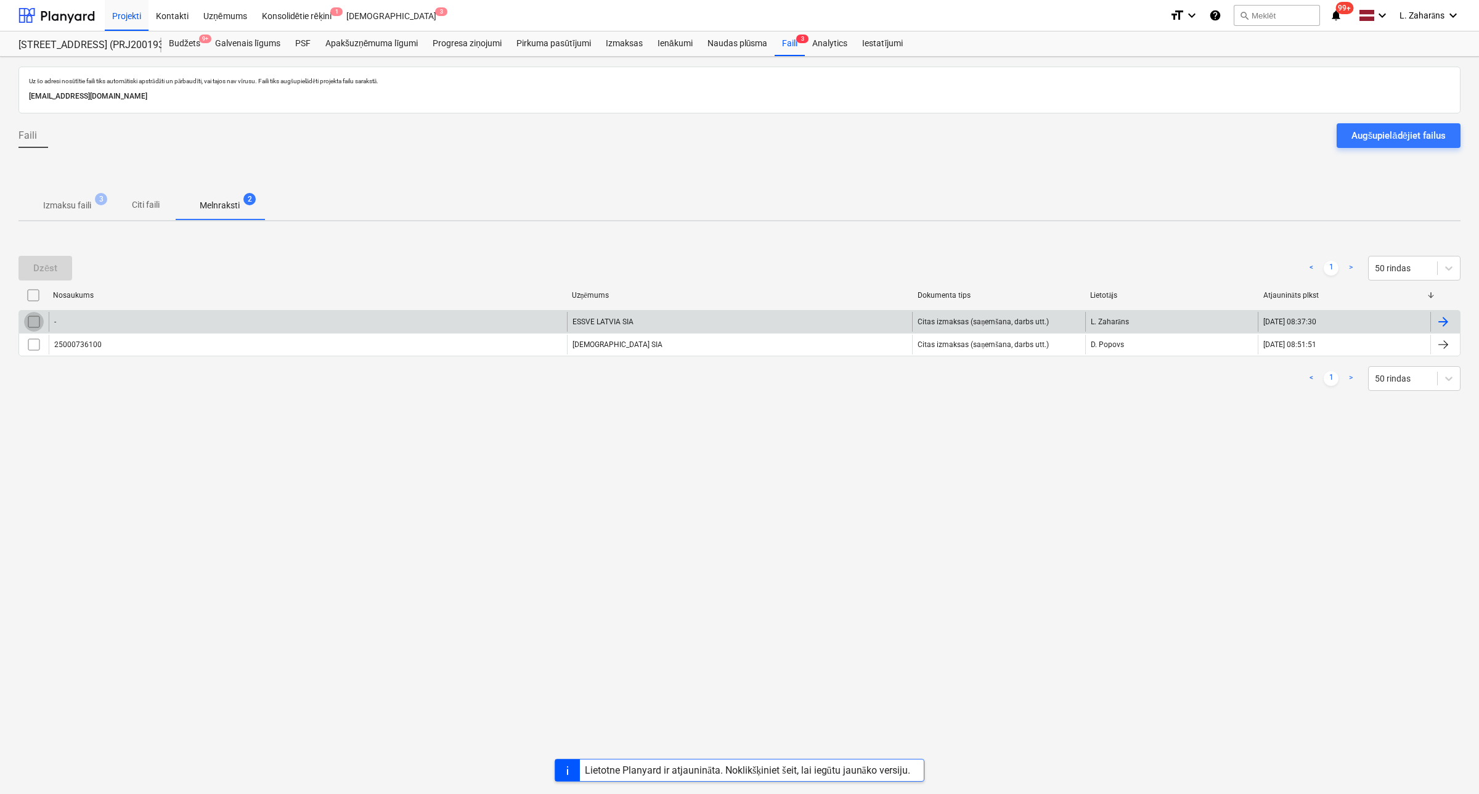
click at [34, 321] on input "checkbox" at bounding box center [34, 322] width 20 height 20
click at [47, 263] on div "Dzēst" at bounding box center [45, 268] width 24 height 16
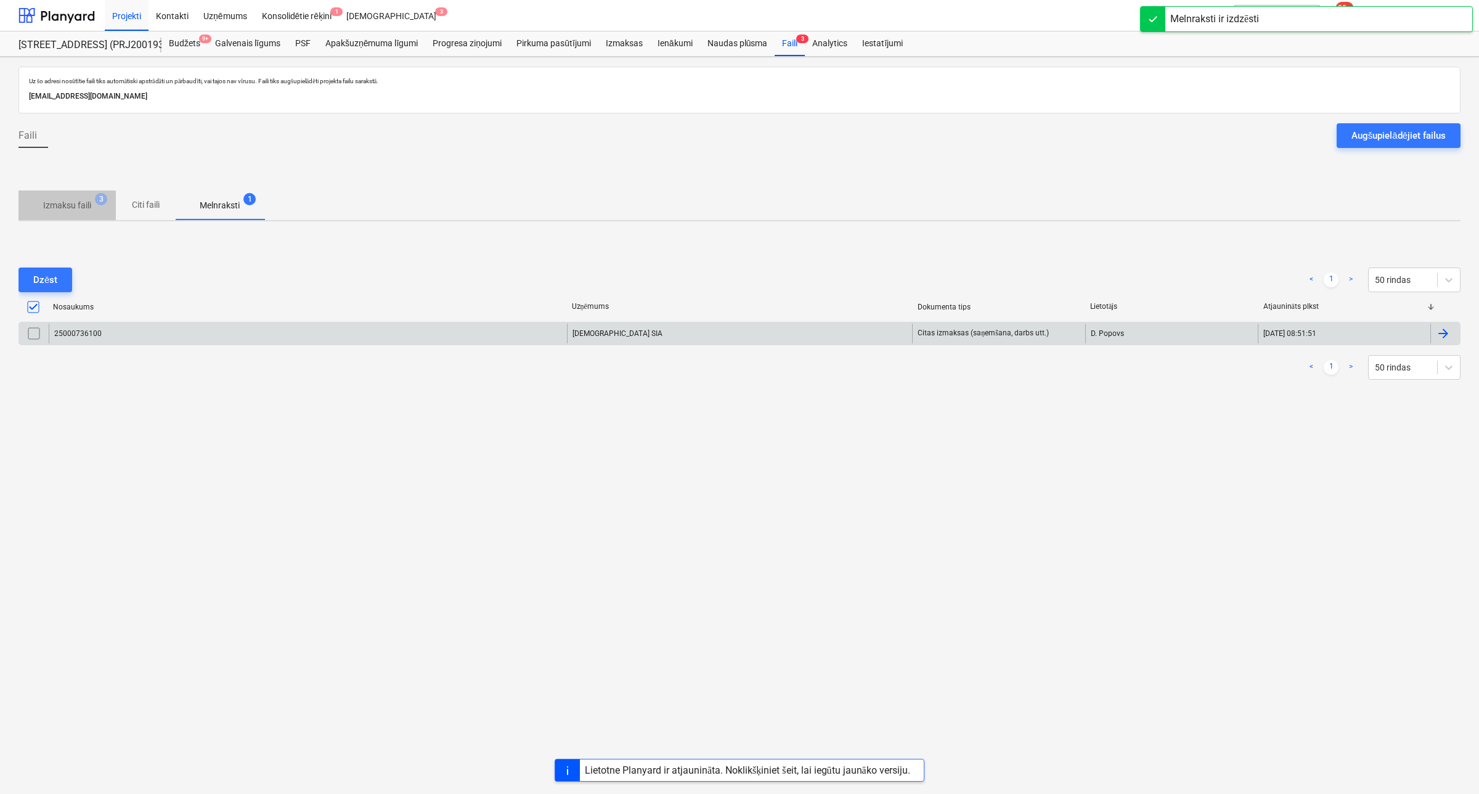
click at [88, 200] on p "Izmaksu faili" at bounding box center [67, 205] width 48 height 13
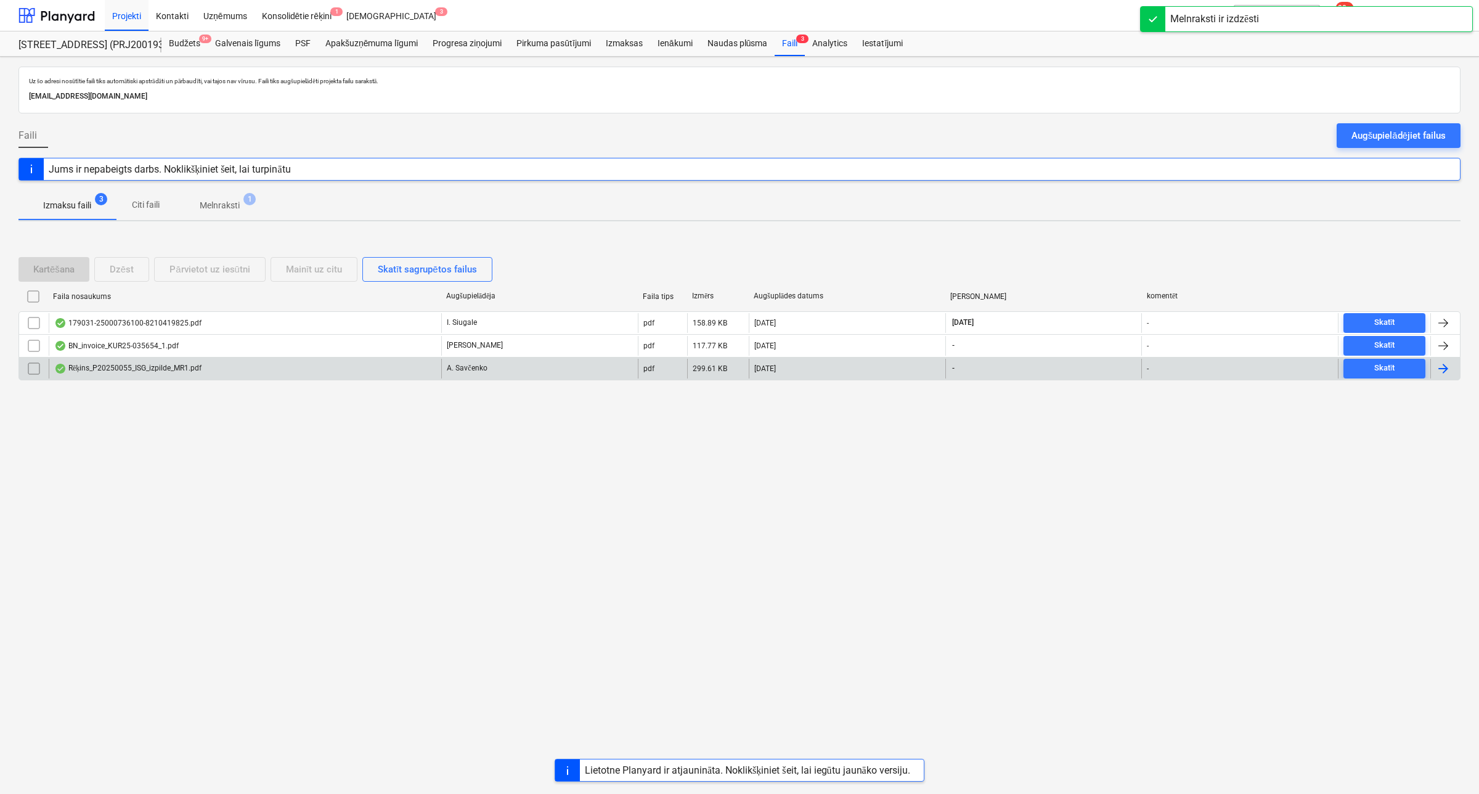
click at [100, 369] on div "Rēķins_P20250055_ISG_izpilde_MR1.pdf" at bounding box center [127, 369] width 147 height 10
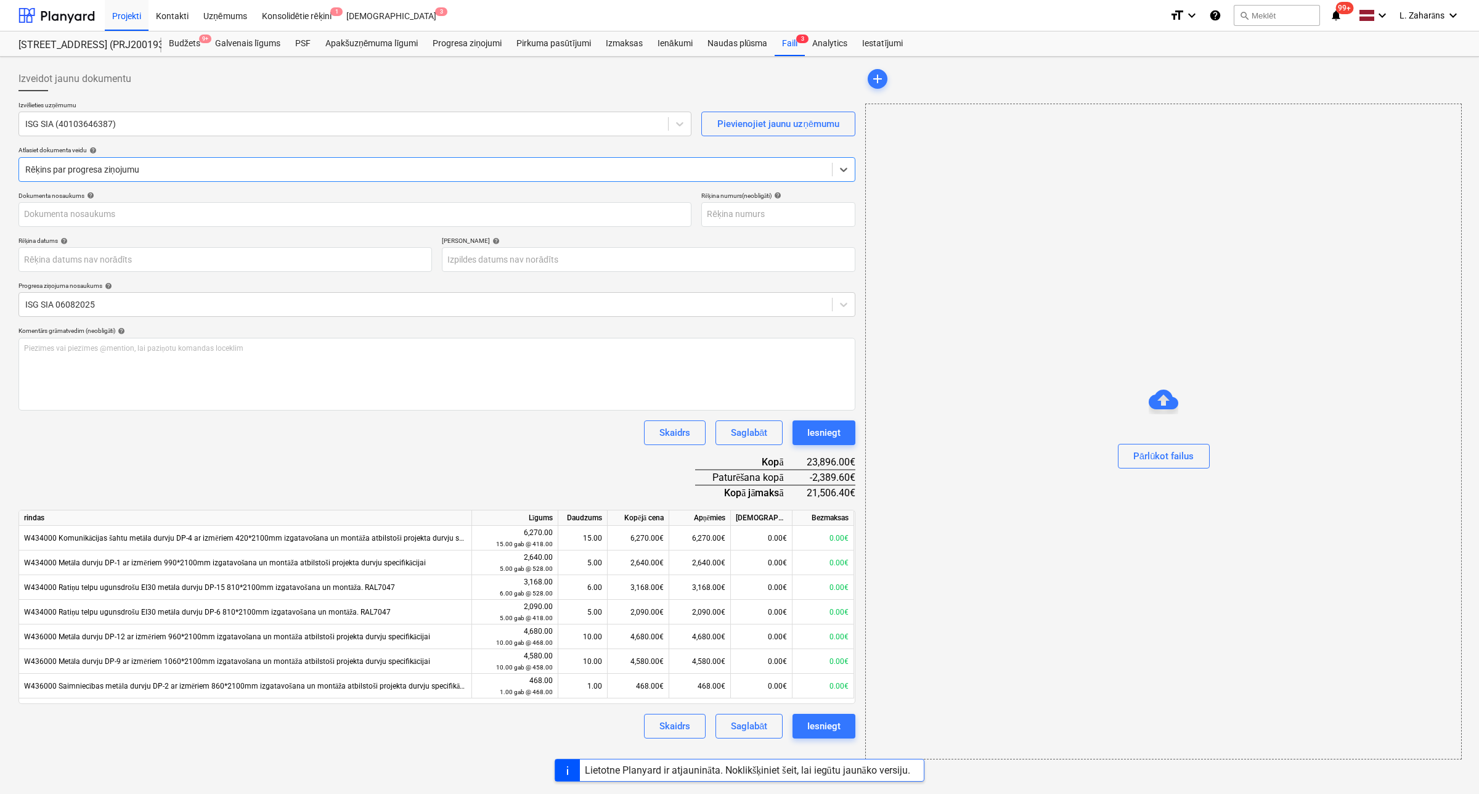
type input "P20250055"
click at [811, 433] on div "Iesniegt" at bounding box center [821, 433] width 33 height 16
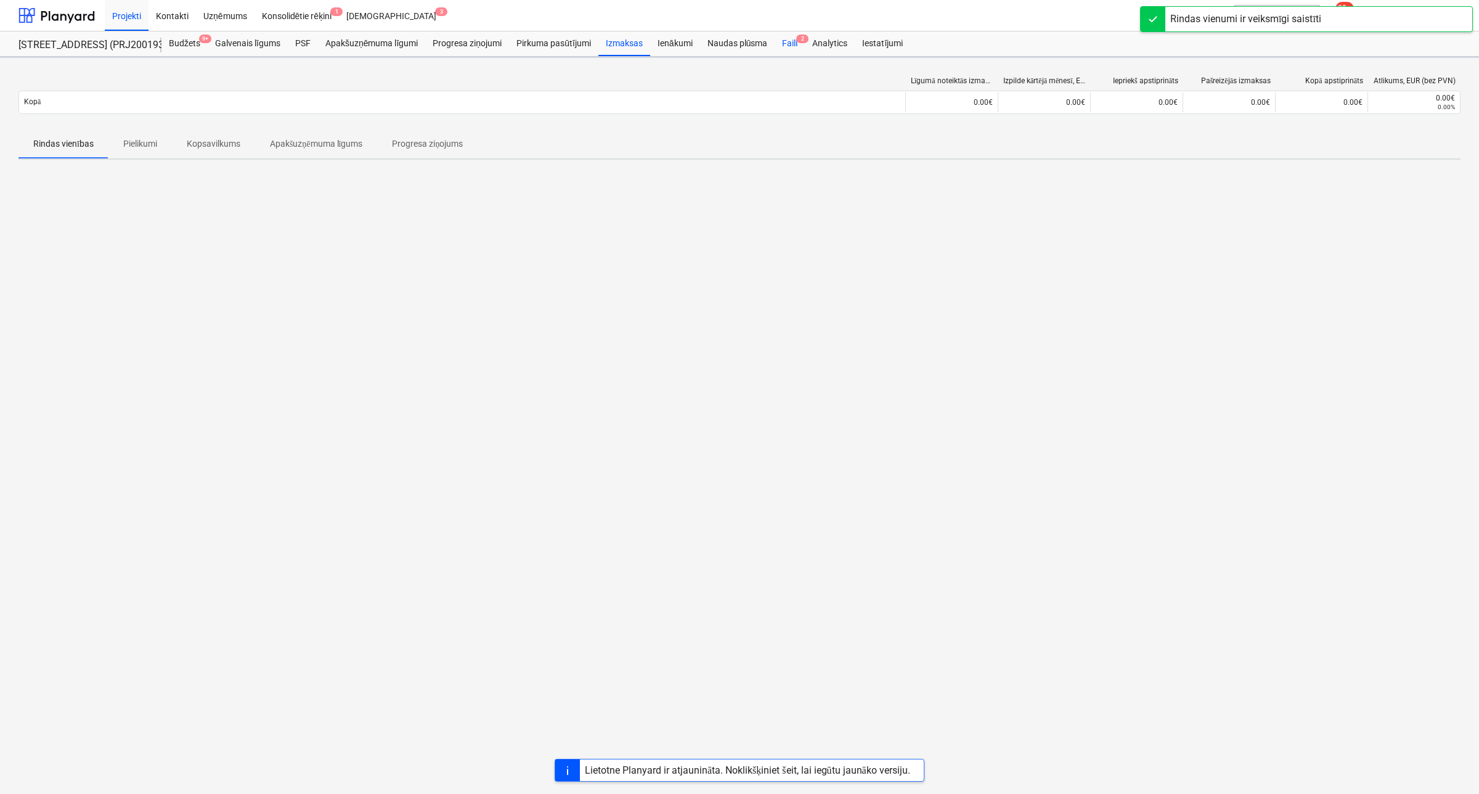
click at [786, 43] on div "Faili 2" at bounding box center [790, 43] width 30 height 25
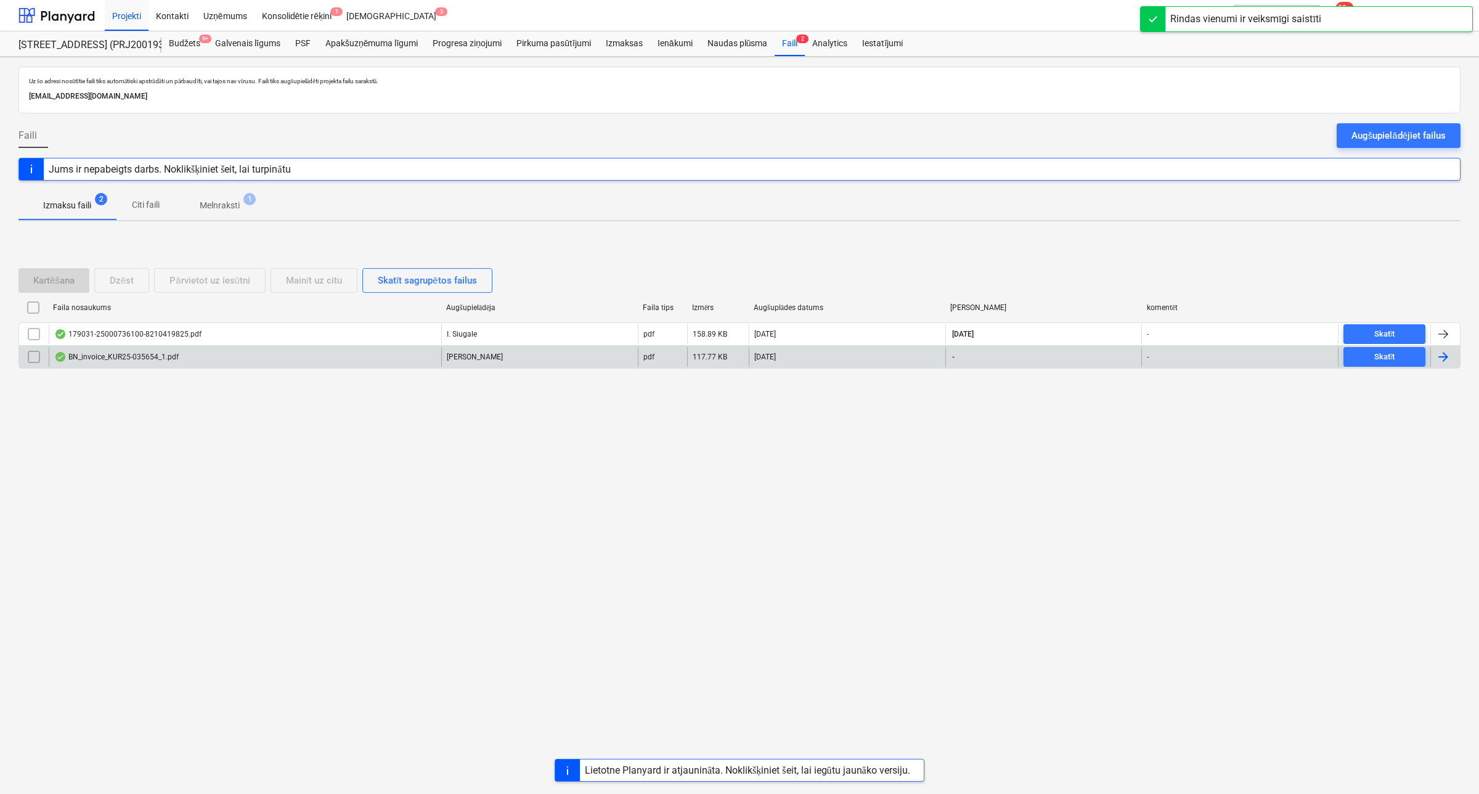
click at [118, 354] on div "BN_invoice_KUR25-035654_1.pdf" at bounding box center [116, 357] width 125 height 10
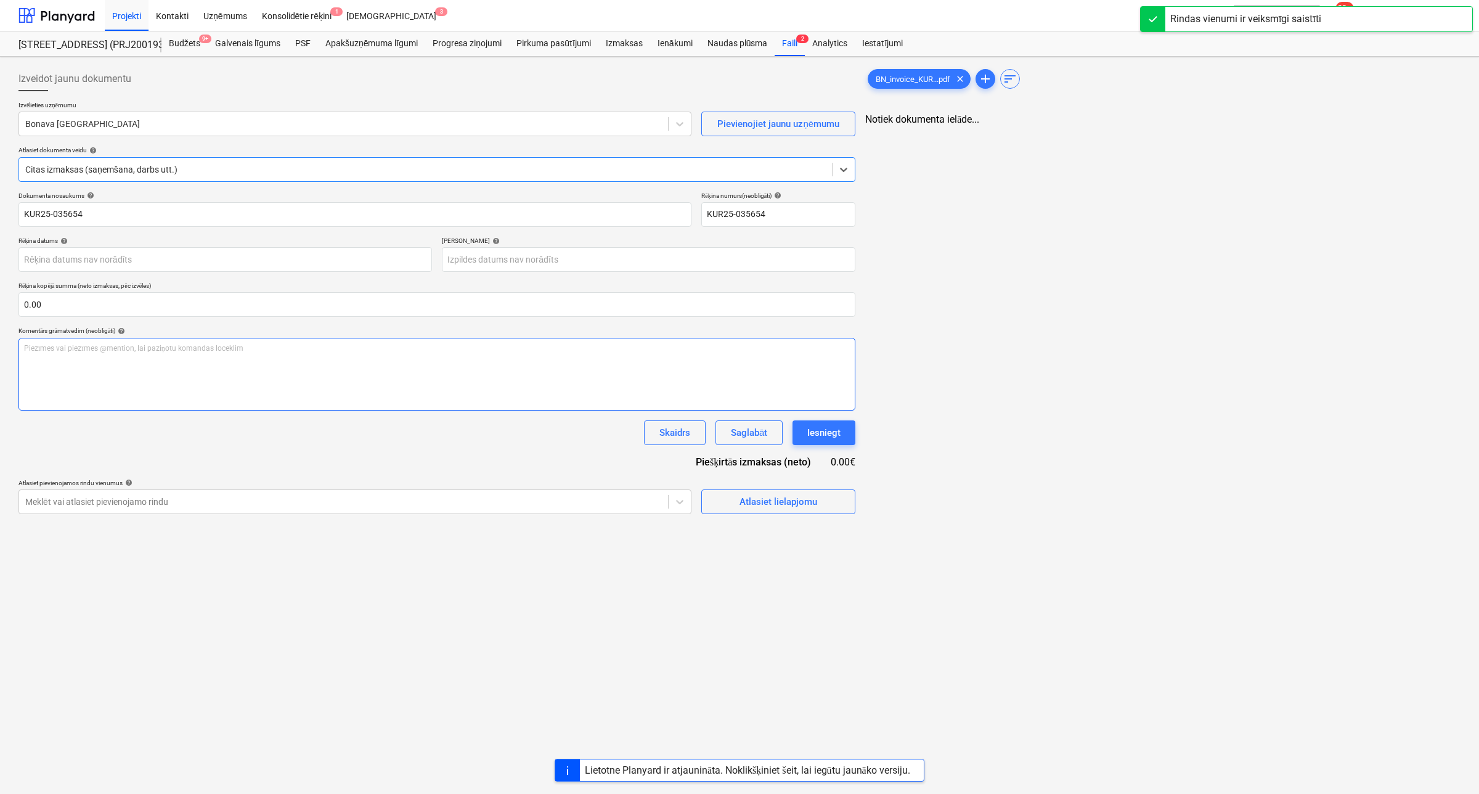
type input "KUR25-035654"
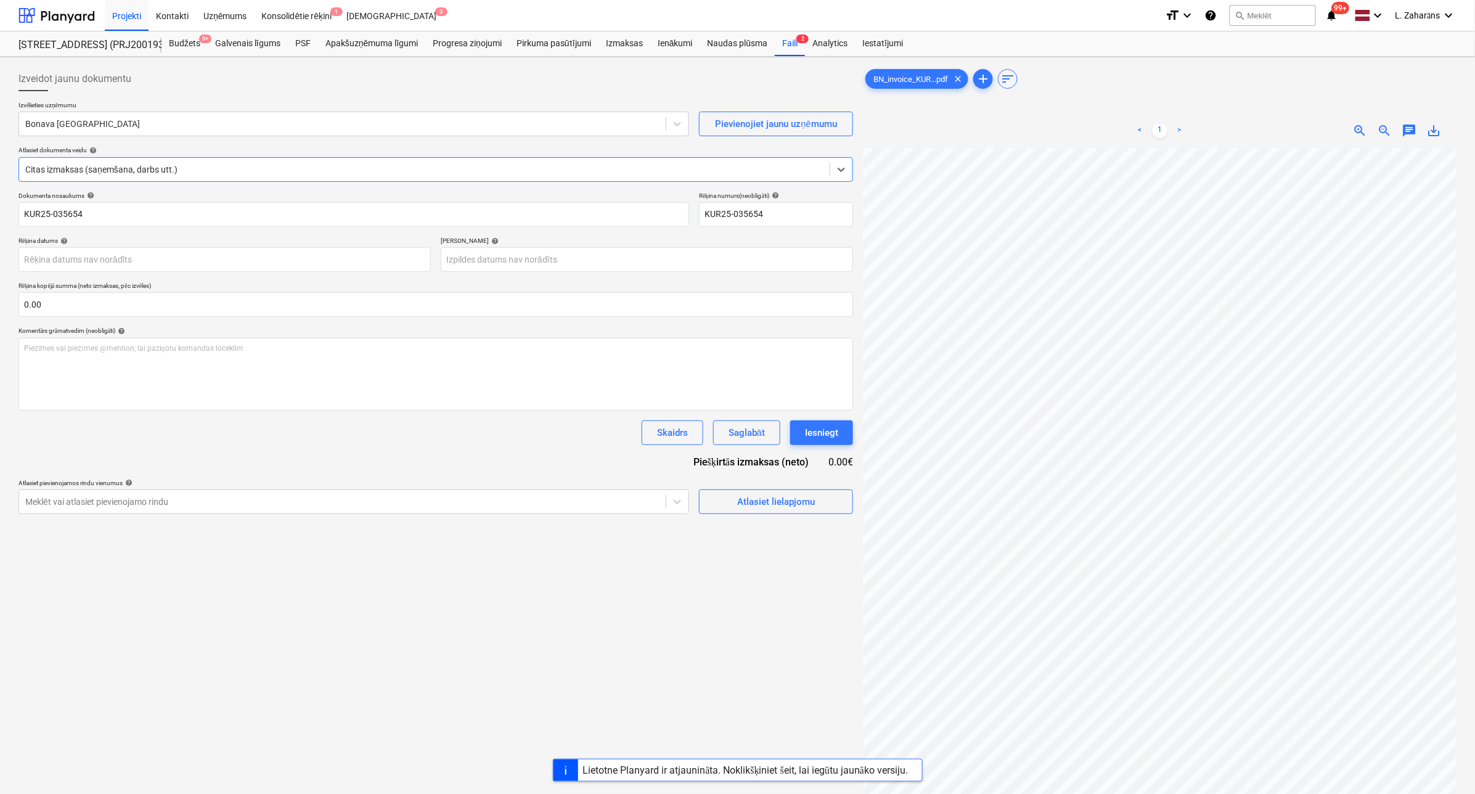
scroll to position [77, 0]
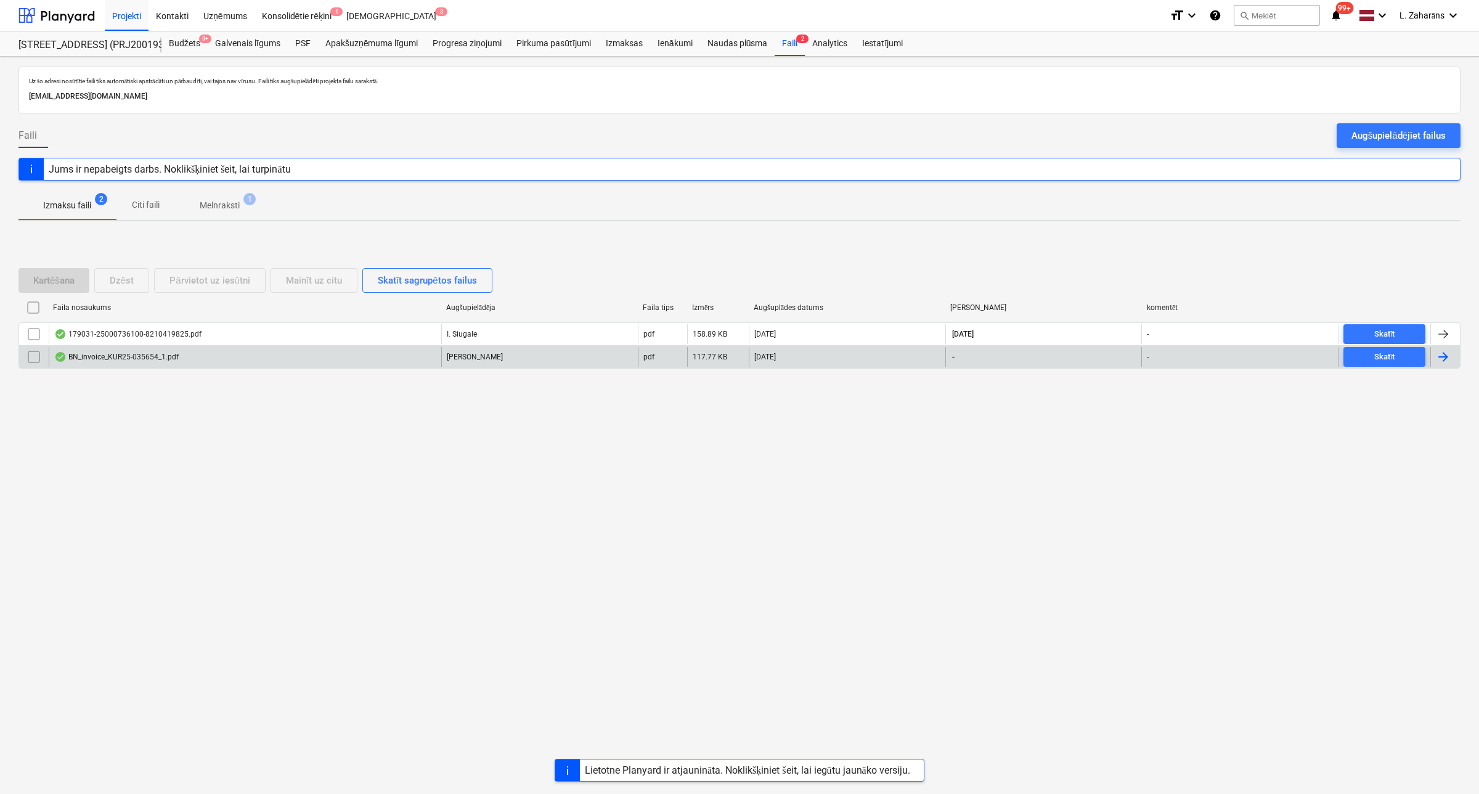
click at [133, 361] on div "BN_invoice_KUR25-035654_1.pdf" at bounding box center [116, 357] width 125 height 10
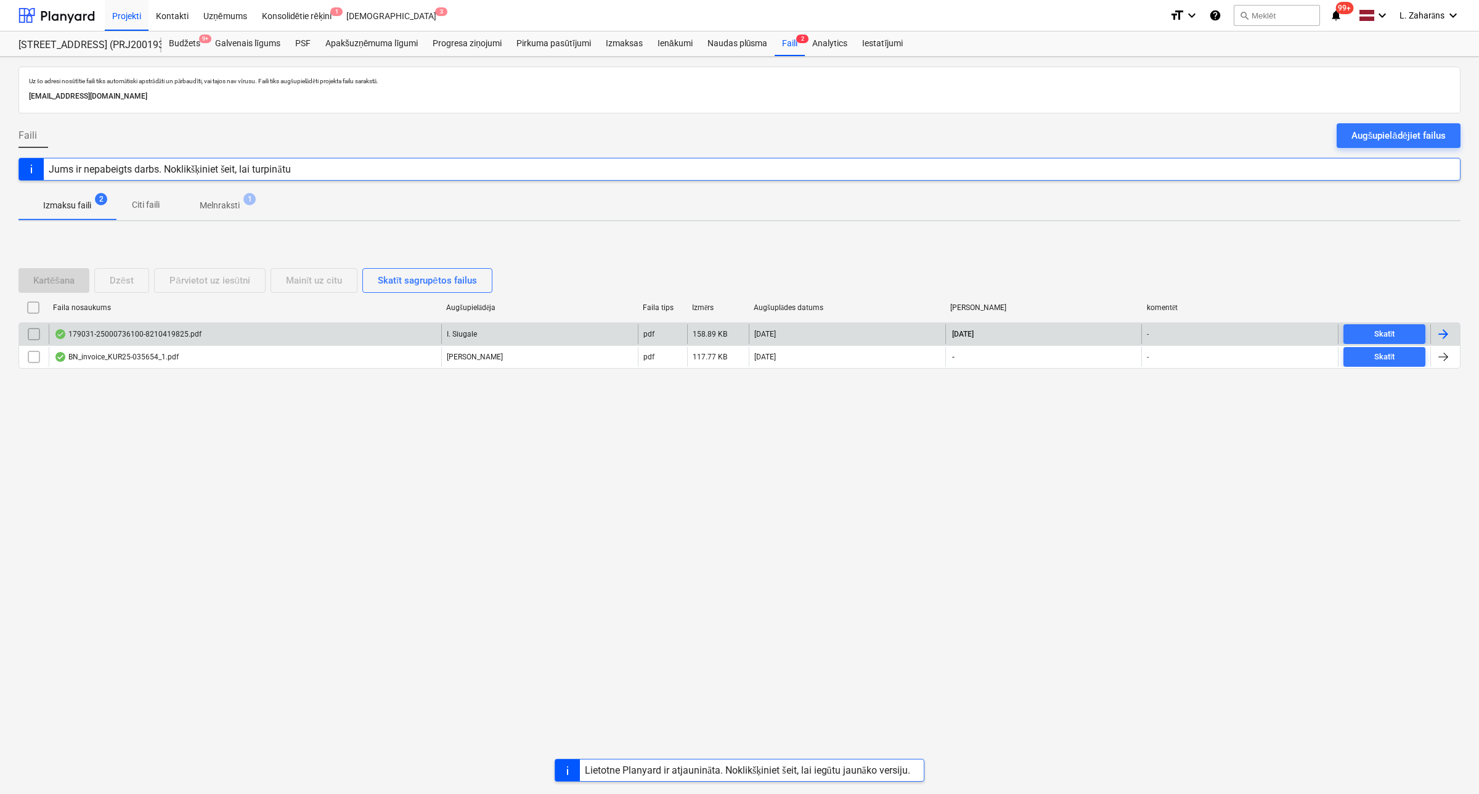
drag, startPoint x: 35, startPoint y: 356, endPoint x: 47, endPoint y: 343, distance: 18.3
click at [36, 356] on input "checkbox" at bounding box center [34, 357] width 20 height 20
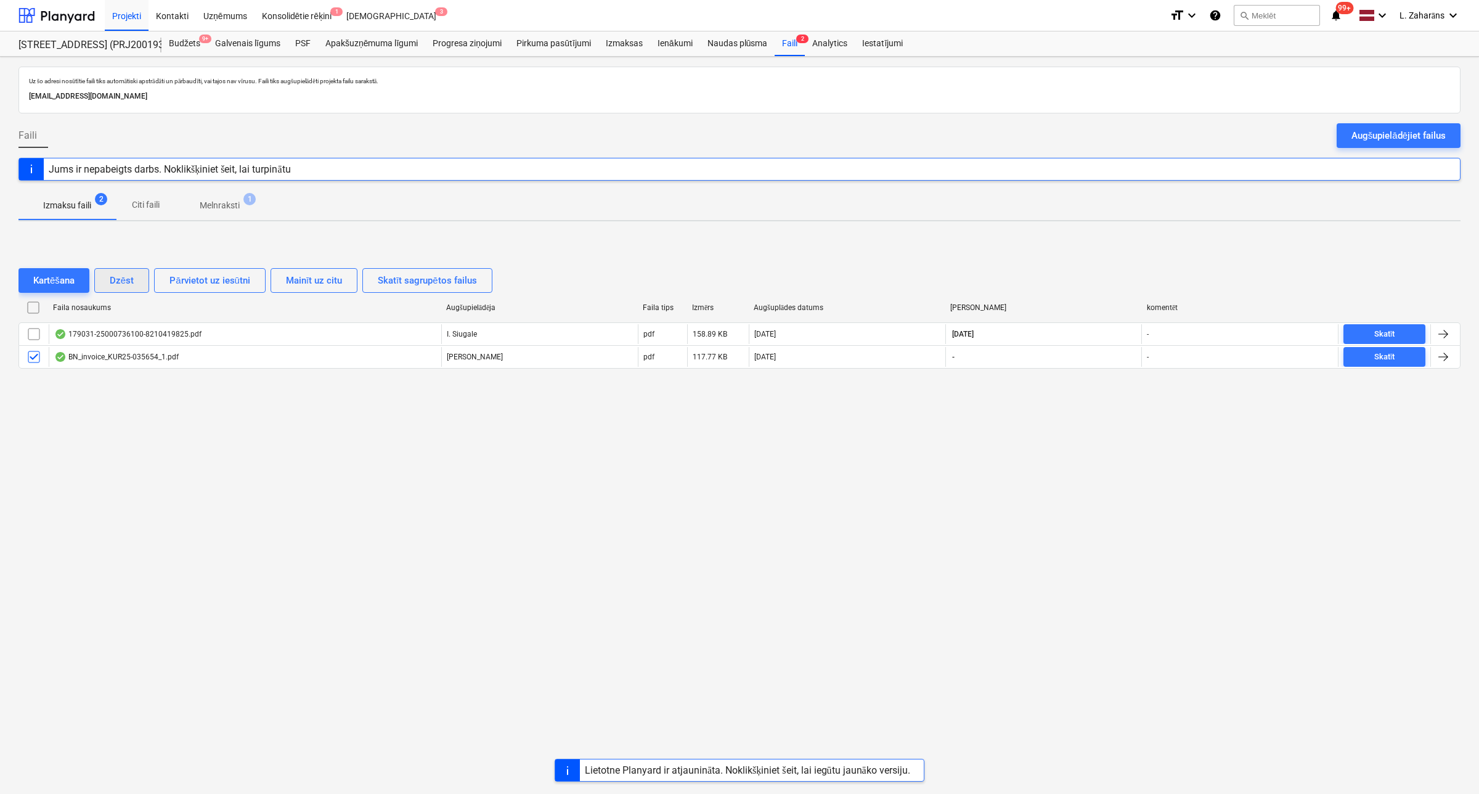
click at [109, 280] on button "Dzēst" at bounding box center [121, 280] width 55 height 25
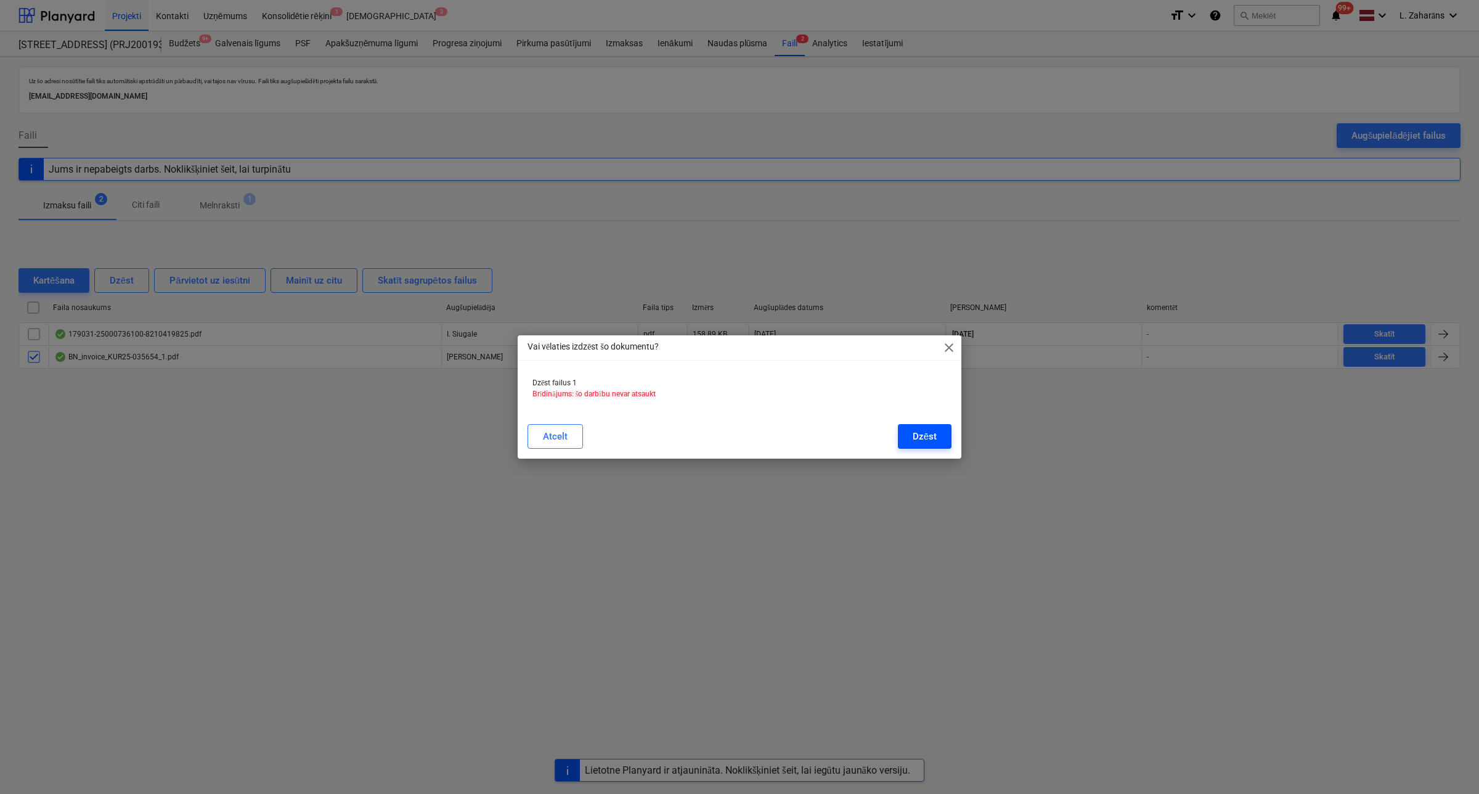
click at [916, 431] on div "Dzēst" at bounding box center [925, 436] width 24 height 16
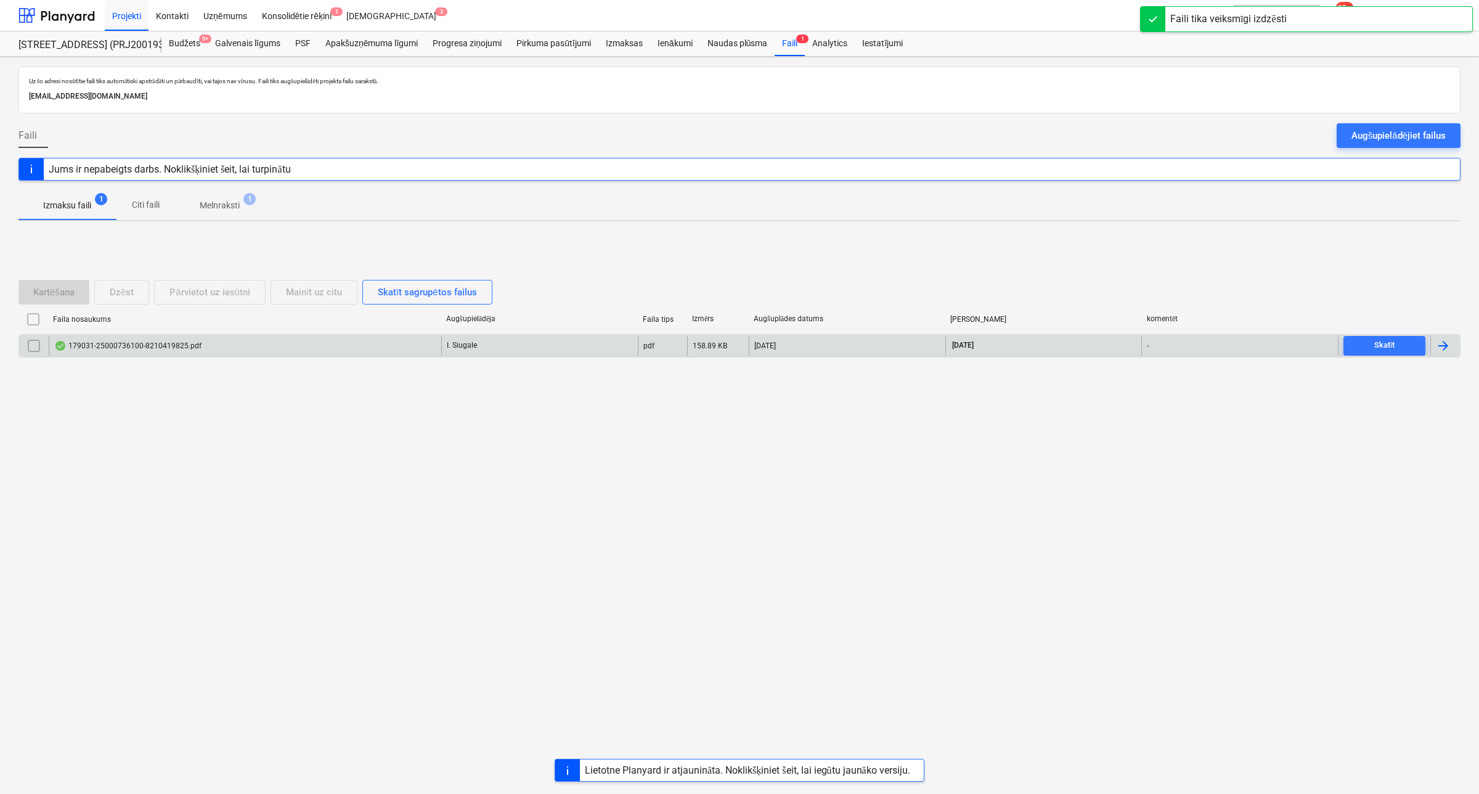
click at [263, 344] on div "179031-25000736100-8210419825.pdf" at bounding box center [245, 346] width 393 height 20
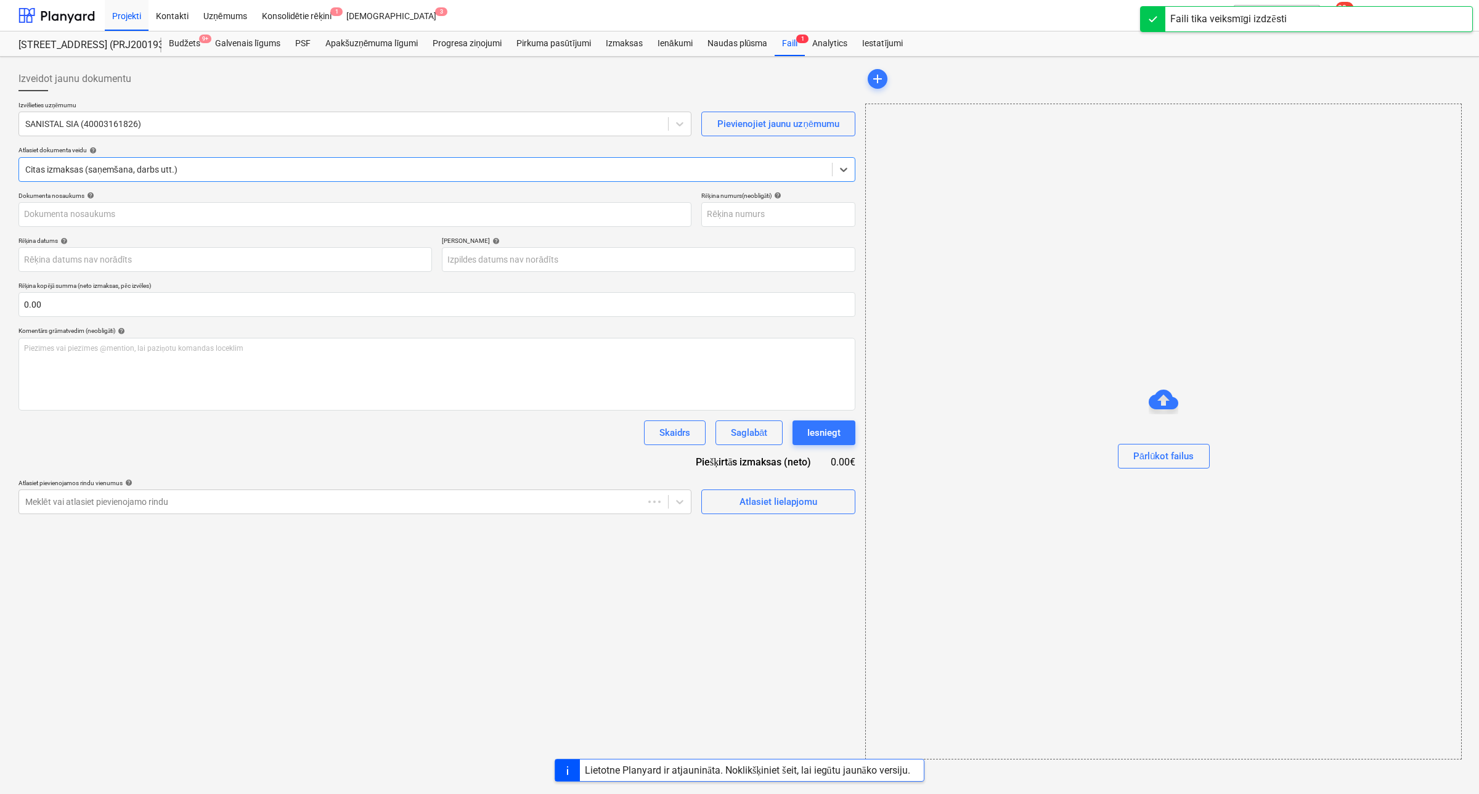
type input "25000736100"
type input "[DATE]"
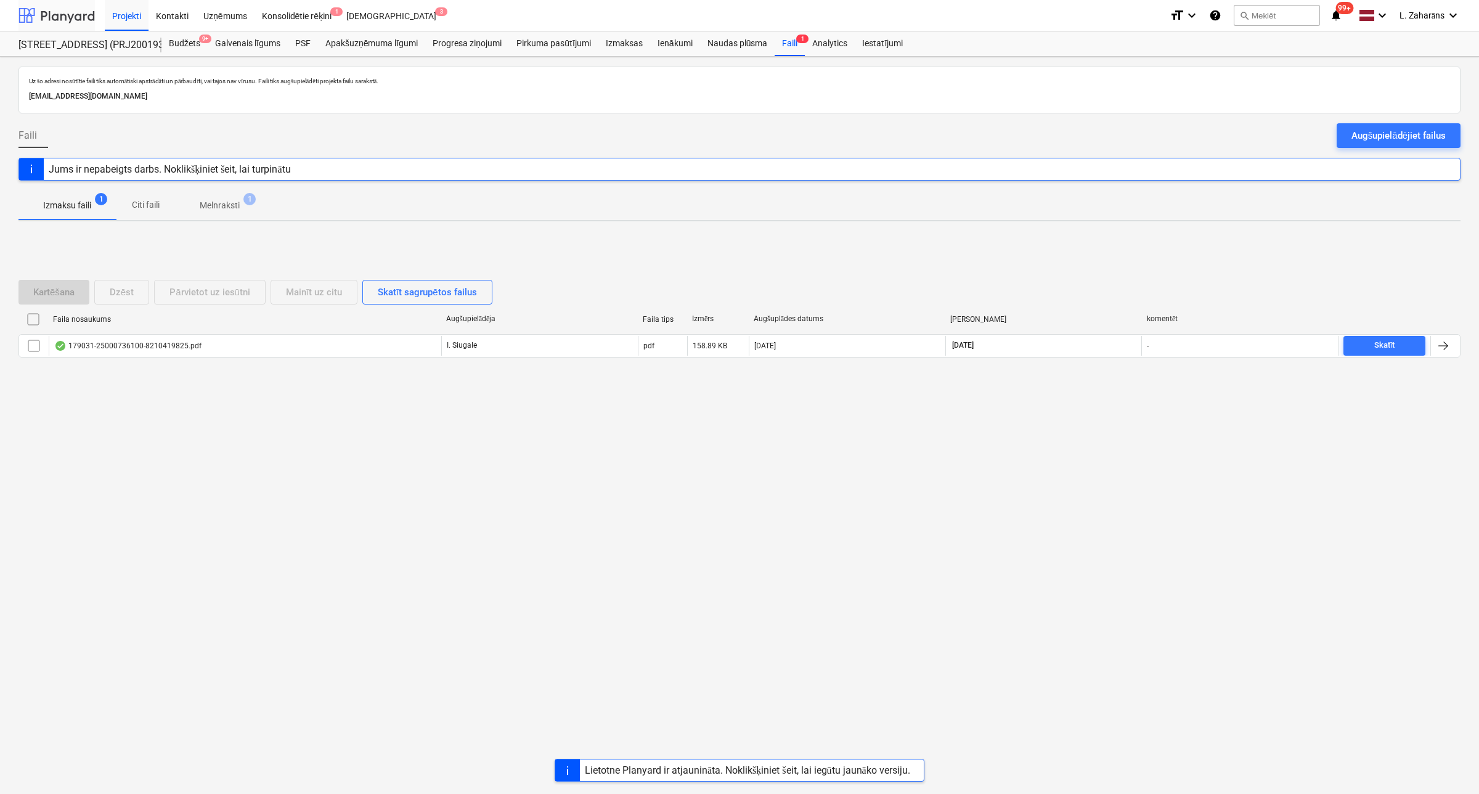
click at [77, 12] on div at bounding box center [56, 15] width 76 height 31
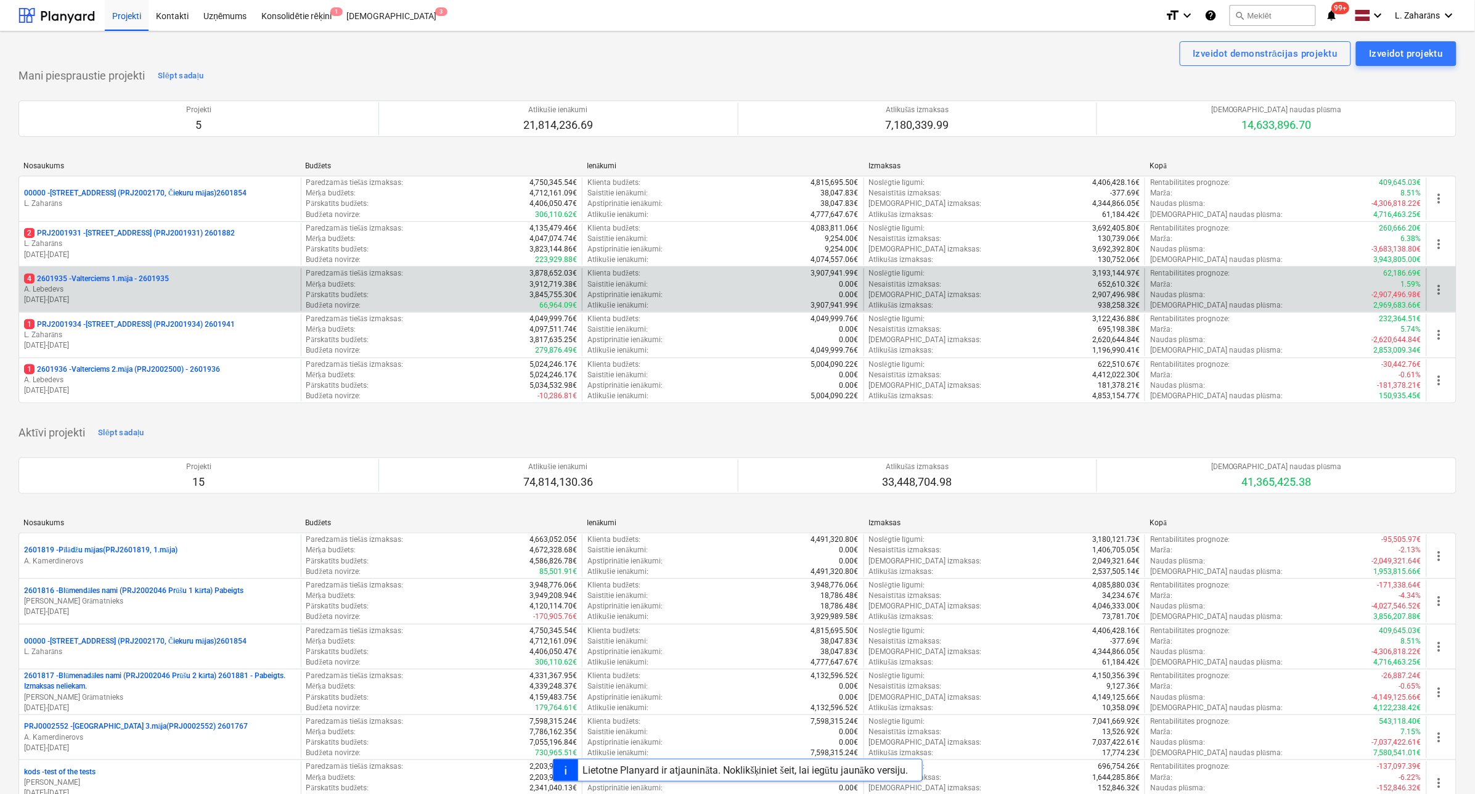
click at [105, 274] on p "4 2601935 - Valterciems 1.māja - 2601935" at bounding box center [96, 279] width 145 height 10
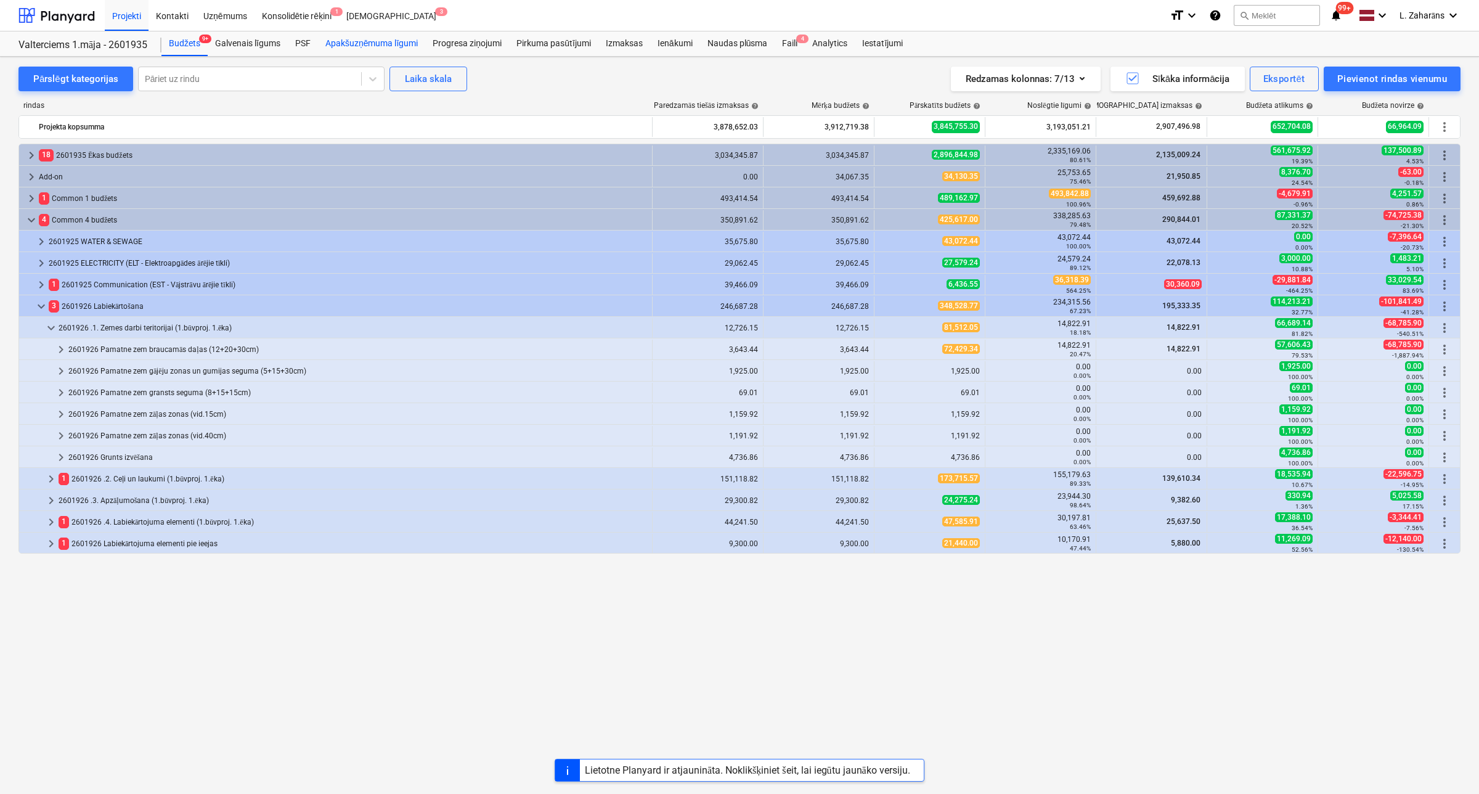
click at [365, 41] on div "Apakšuzņēmuma līgumi" at bounding box center [371, 43] width 107 height 25
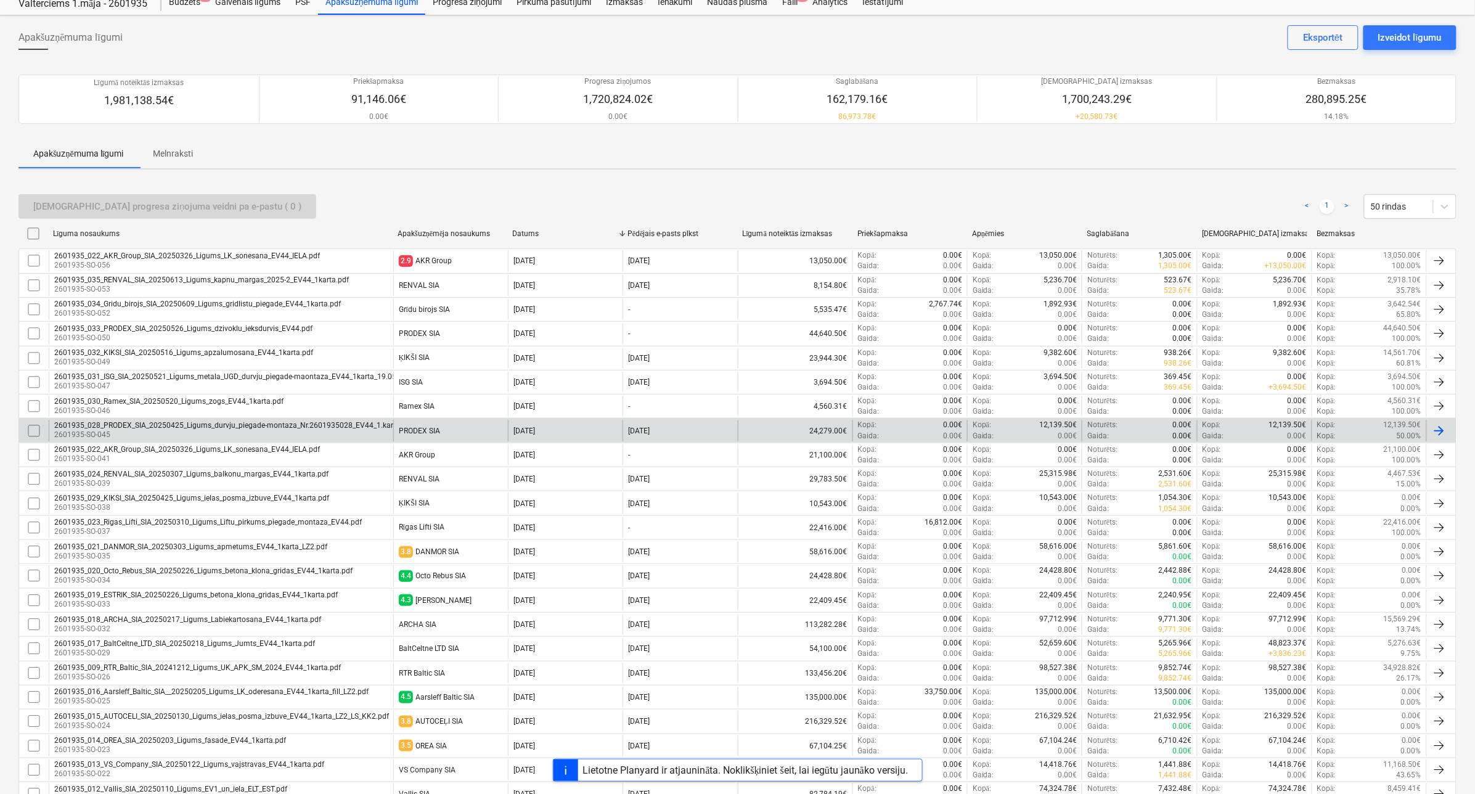
scroll to position [77, 0]
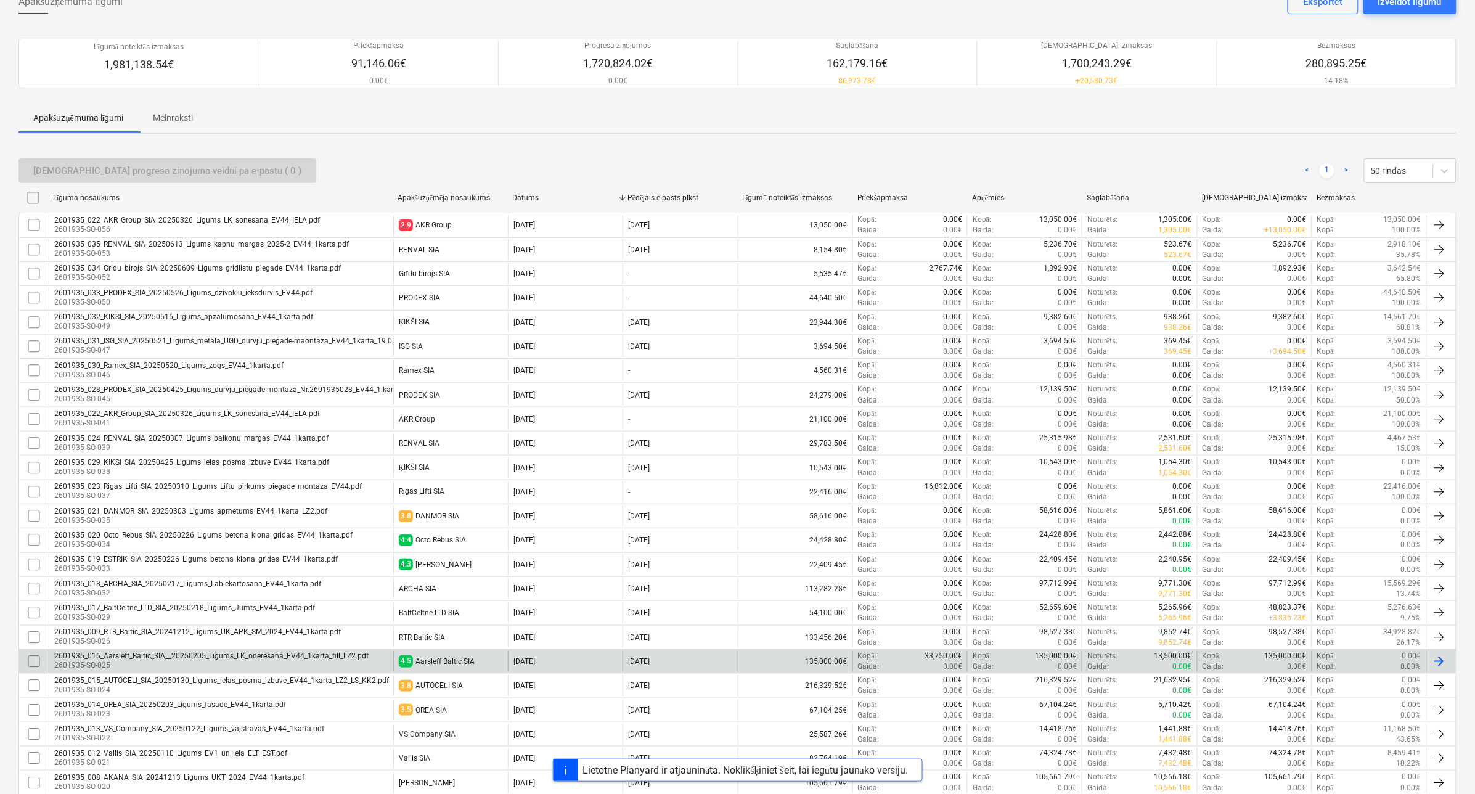
click at [167, 658] on div "2601935_016_Aarsleff_Baltic_SIA__20250205_Ligums_LK_oderesana_EV44_1karta_fill_…" at bounding box center [211, 655] width 314 height 9
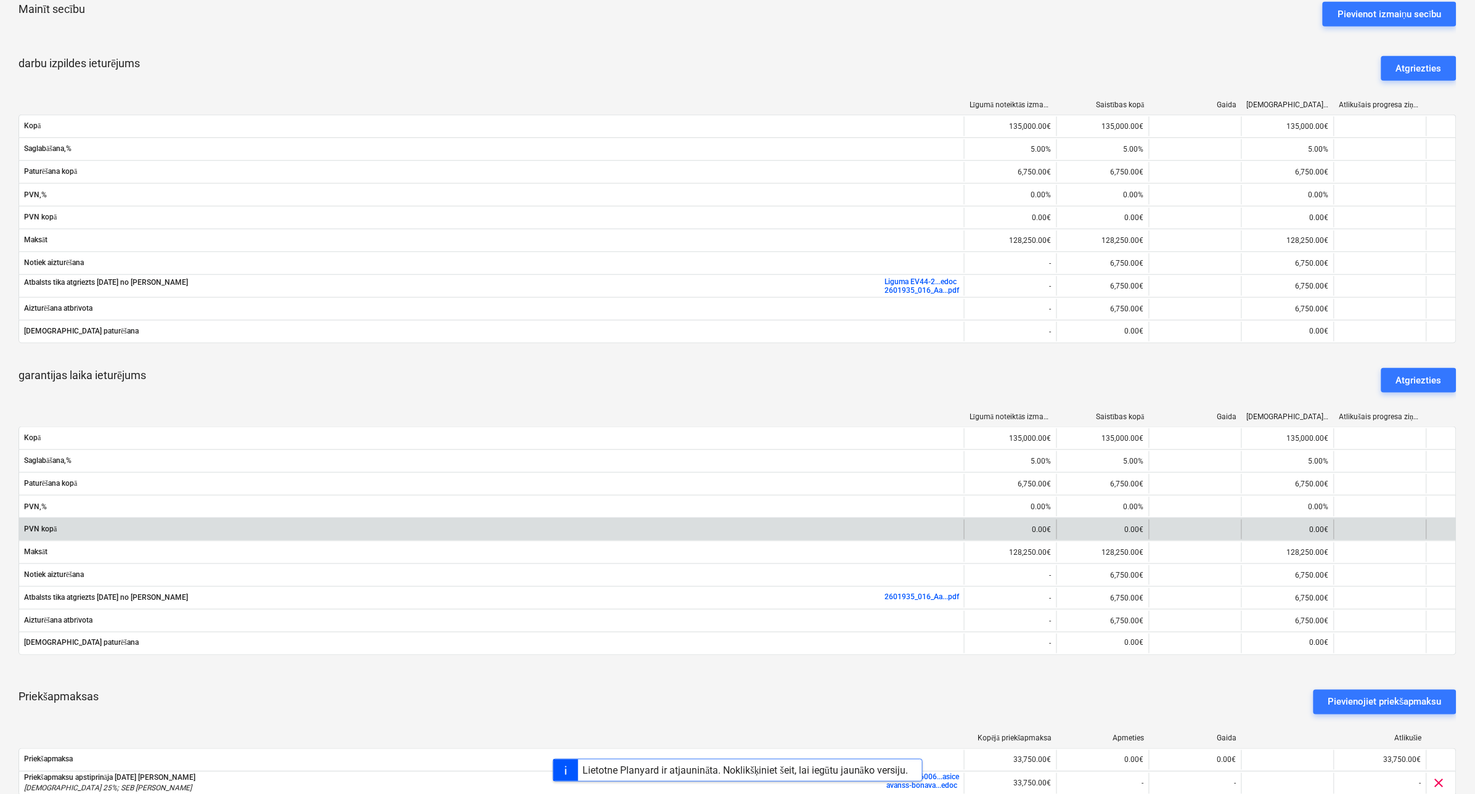
scroll to position [385, 0]
